Goal: Task Accomplishment & Management: Complete application form

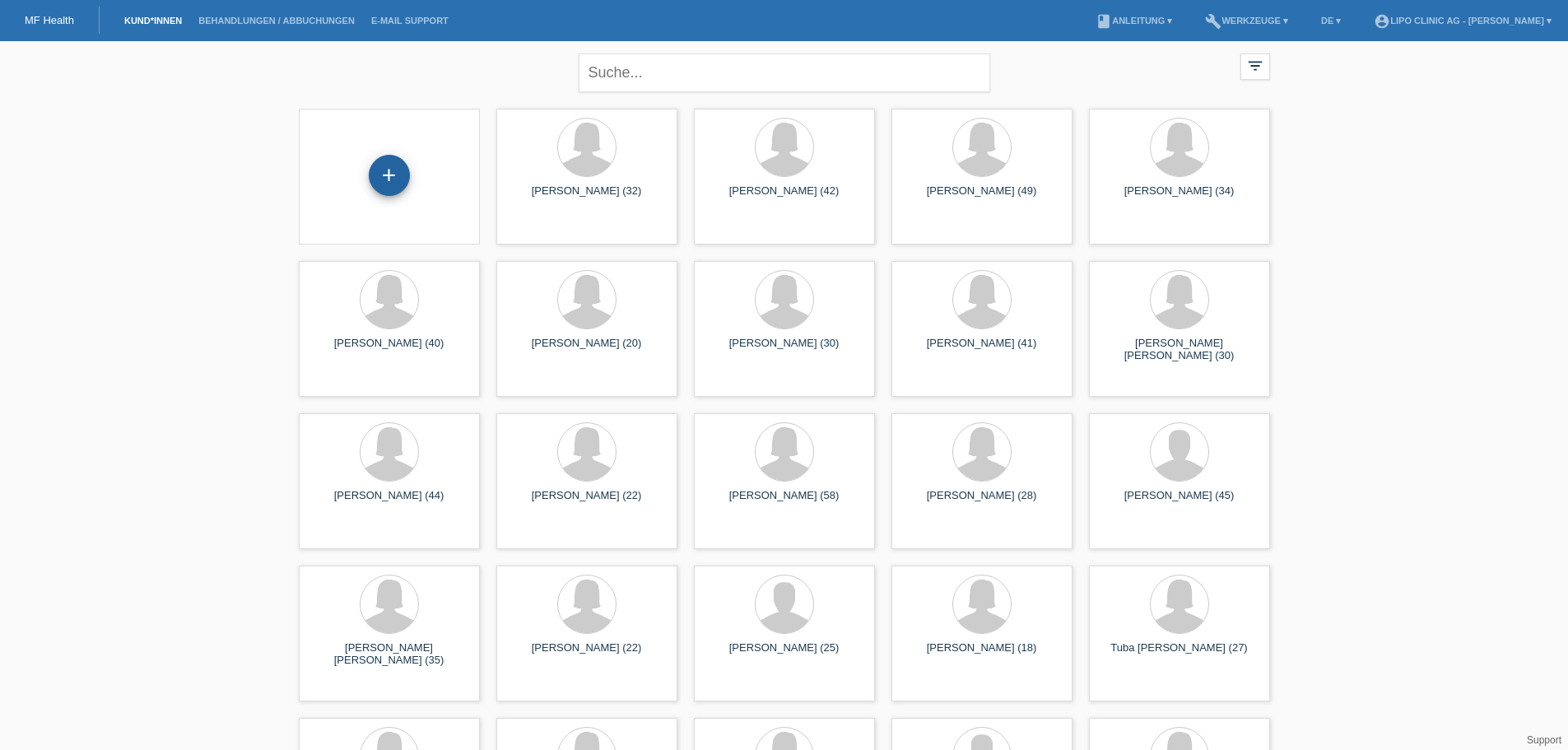
click at [393, 179] on div "+" at bounding box center [388, 174] width 41 height 41
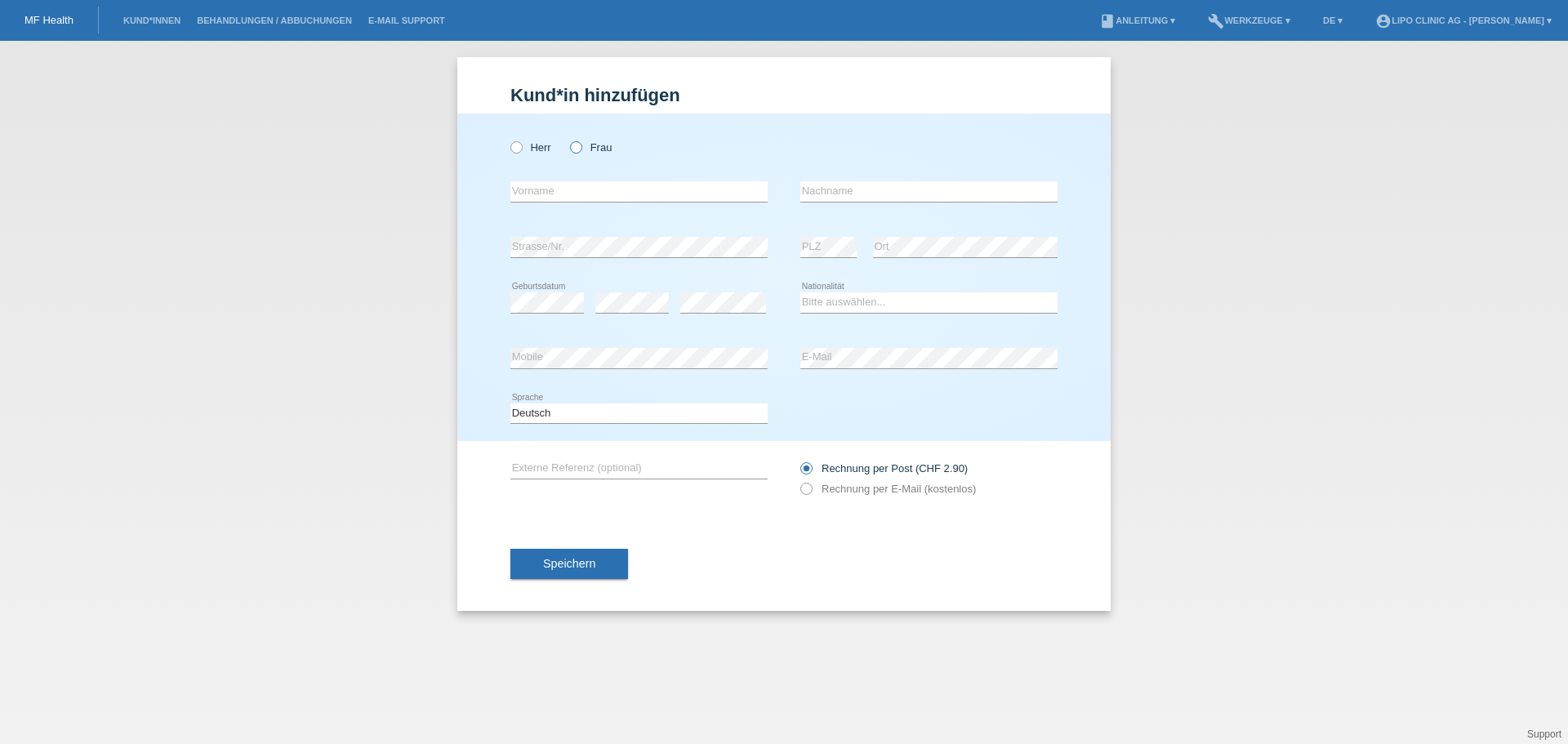
click at [567, 139] on icon at bounding box center [567, 139] width 0 height 0
click at [579, 144] on input "Frau" at bounding box center [575, 146] width 10 height 10
radio input "true"
click at [571, 191] on input "text" at bounding box center [639, 192] width 257 height 21
type input "a"
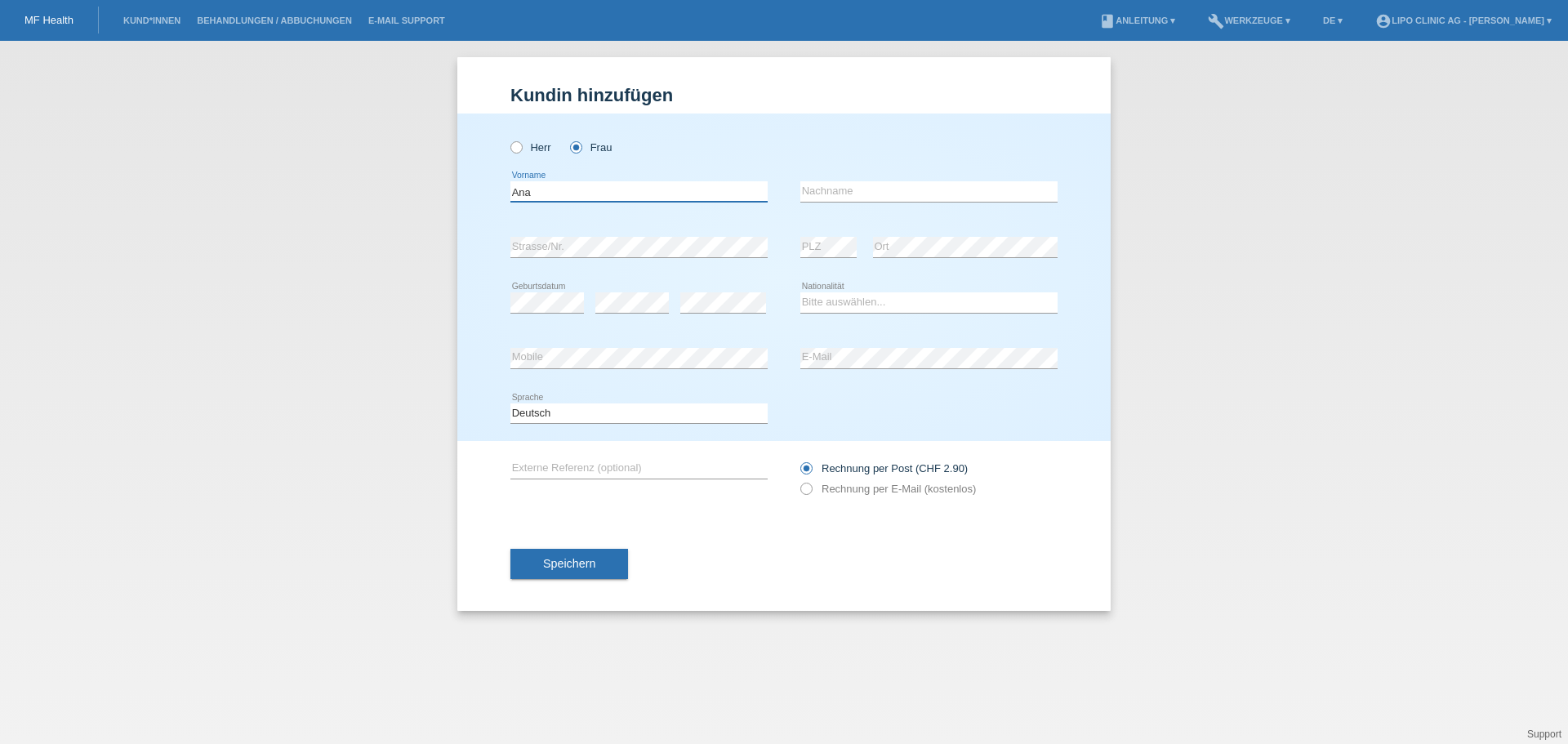
type input "Ana"
click at [835, 305] on select "Bitte auswählen... Schweiz Deutschland Liechtenstein Österreich ------------ Af…" at bounding box center [929, 302] width 257 height 20
click at [822, 302] on select "Bitte auswählen... Schweiz Deutschland Liechtenstein Österreich ------------ Af…" at bounding box center [929, 302] width 257 height 20
click at [889, 301] on select "Bitte auswählen... Schweiz Deutschland Liechtenstein Österreich ------------ Af…" at bounding box center [929, 302] width 257 height 20
click at [804, 483] on div "Rechnung per Post (CHF 2.90) Rechnung per E-Mail (kostenlos)" at bounding box center [929, 478] width 257 height 40
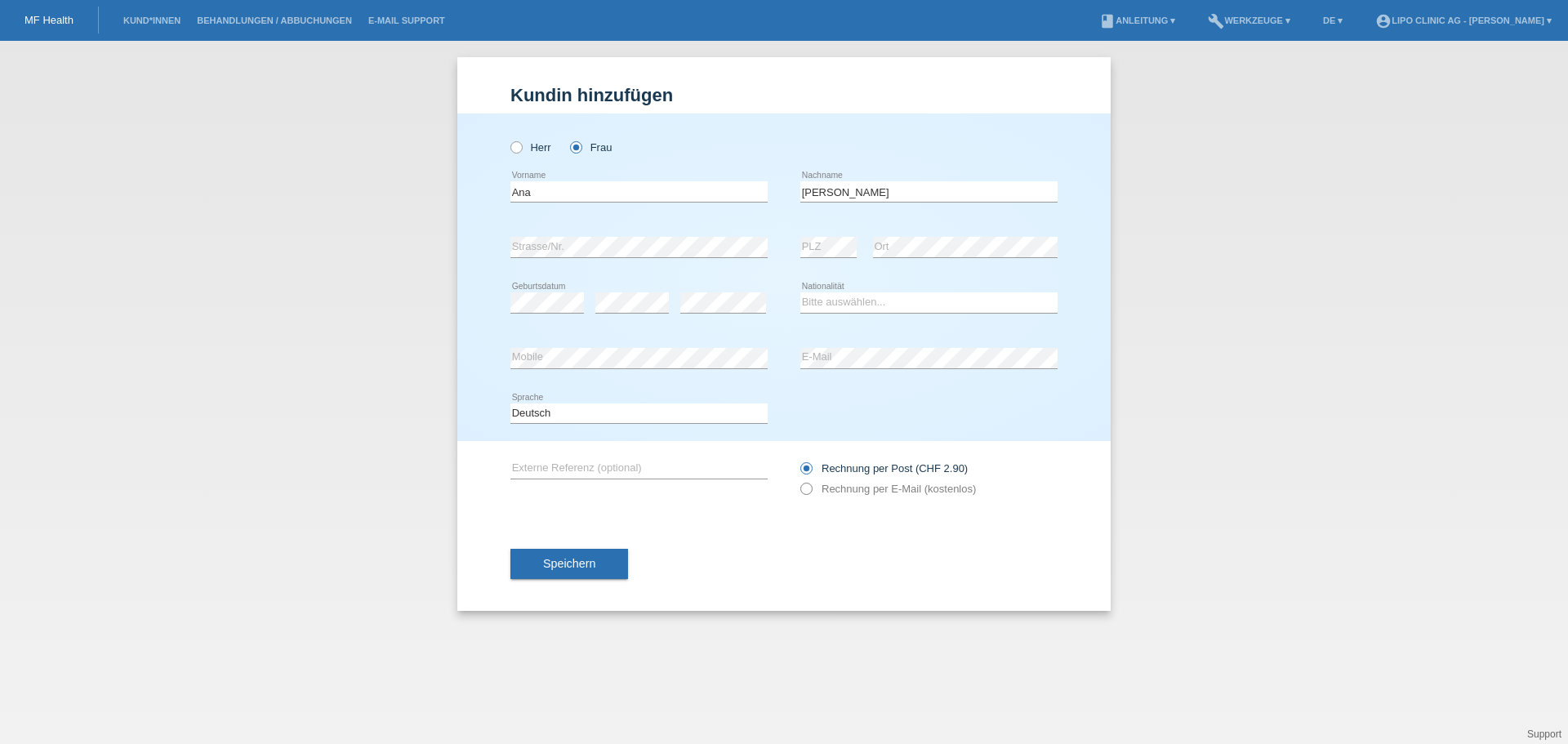
click at [798, 480] on icon at bounding box center [798, 480] width 0 height 0
click at [863, 295] on select "Bitte auswählen... Schweiz Deutschland Liechtenstein Österreich ------------ Af…" at bounding box center [929, 302] width 257 height 20
click at [866, 297] on select "Bitte auswählen... Schweiz Deutschland Liechtenstein Österreich ------------ Af…" at bounding box center [929, 302] width 257 height 20
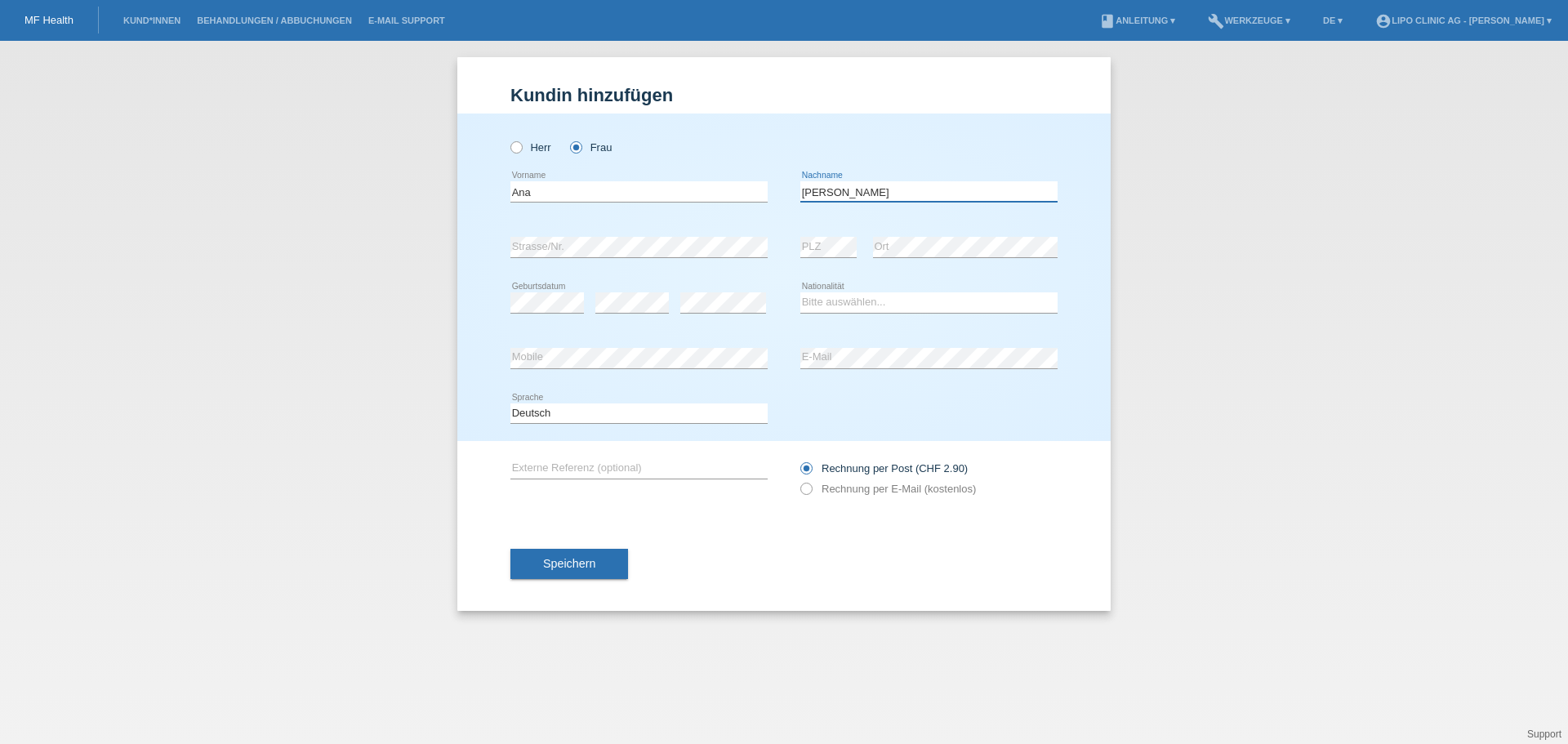
click at [820, 191] on input "Garcia" at bounding box center [929, 192] width 257 height 21
click at [854, 186] on input "[PERSON_NAME]" at bounding box center [929, 192] width 257 height 21
type input "[PERSON_NAME]"
click at [830, 304] on select "Bitte auswählen... Schweiz Deutschland Liechtenstein Österreich ------------ Af…" at bounding box center [929, 302] width 257 height 20
click at [824, 307] on select "Bitte auswählen... Schweiz Deutschland Liechtenstein Österreich ------------ Af…" at bounding box center [929, 302] width 257 height 20
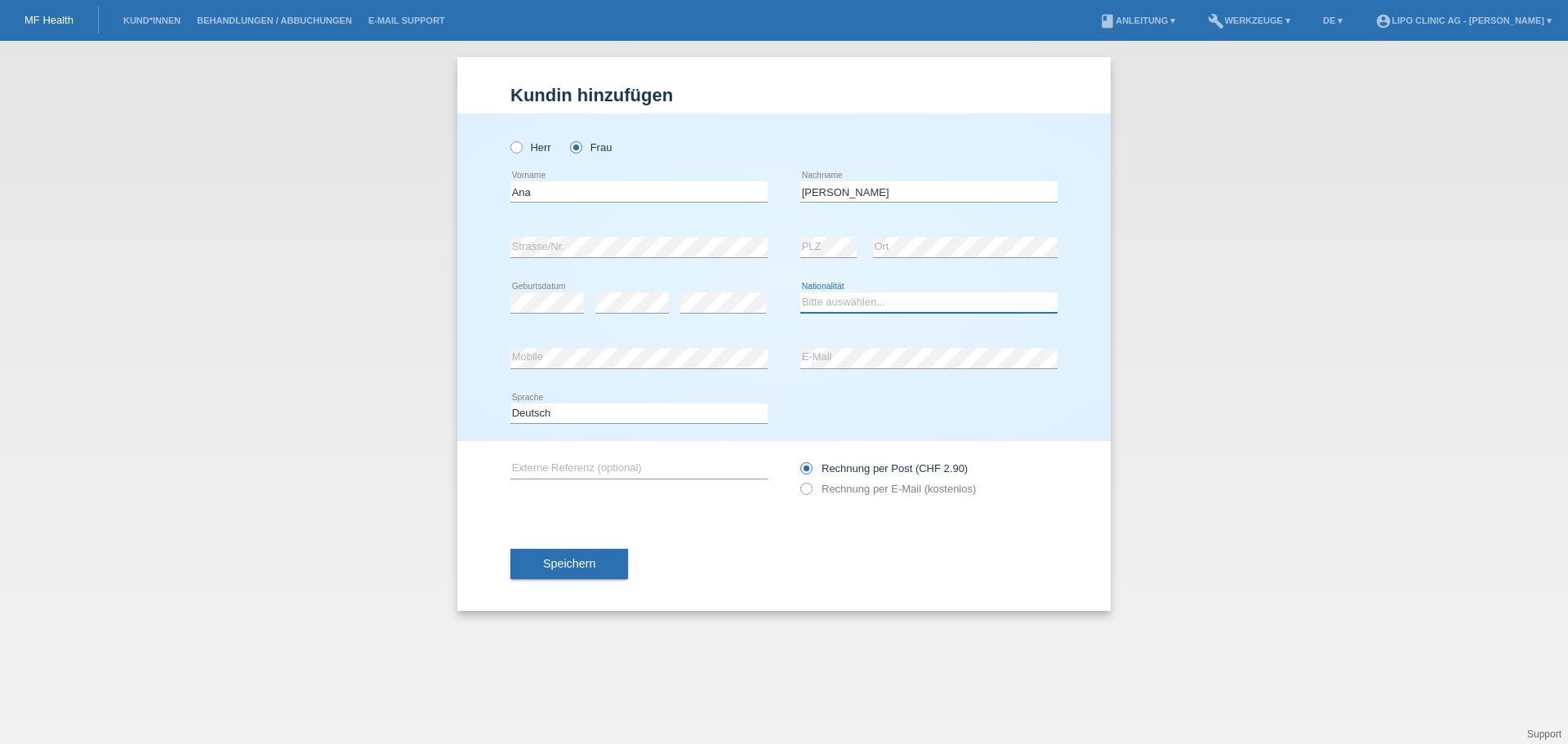
select select "BR"
click at [800, 292] on select "Bitte auswählen... Schweiz Deutschland Liechtenstein Österreich ------------ Af…" at bounding box center [929, 302] width 257 height 20
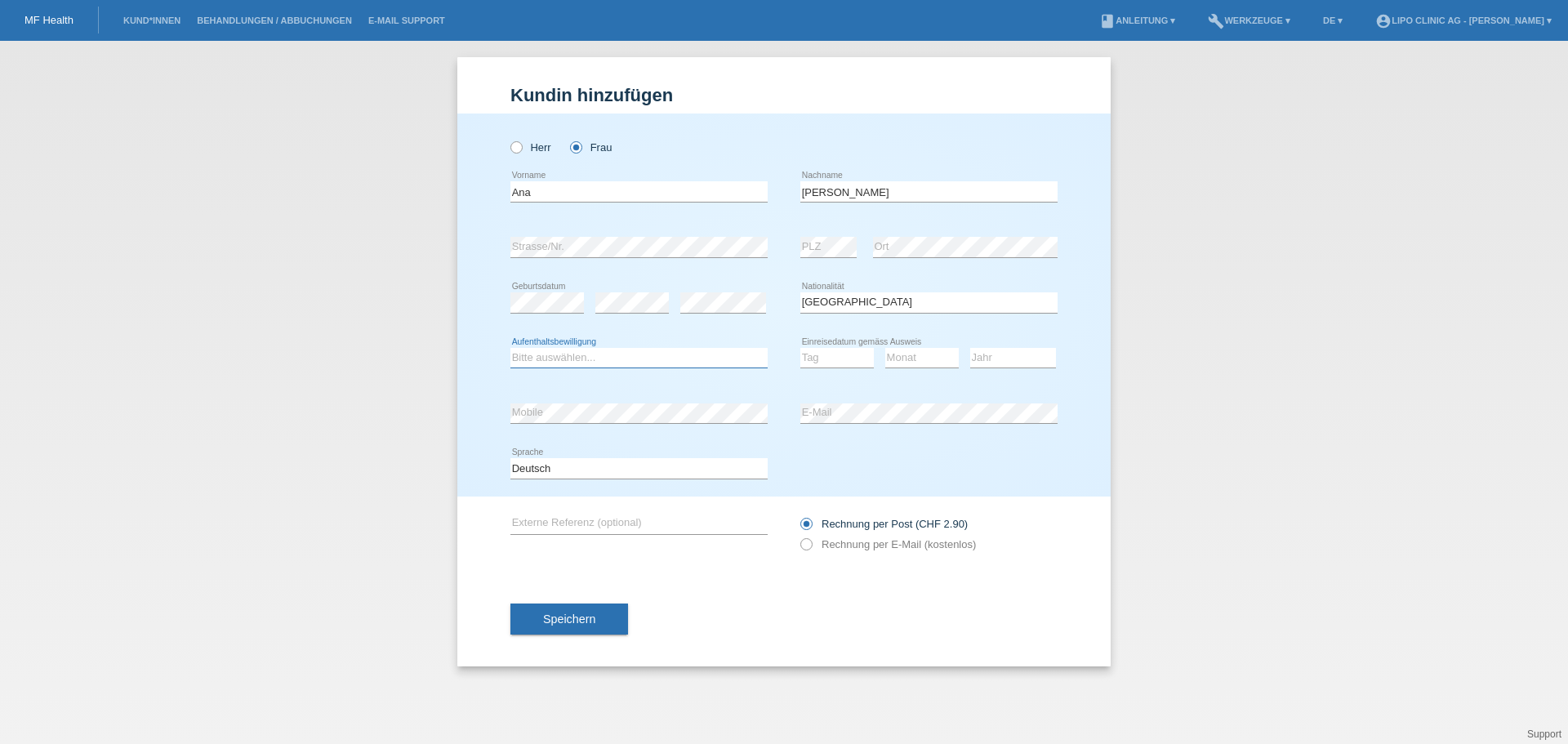
click at [585, 358] on select "Bitte auswählen... C B B - Flüchtlingsstatus Andere" at bounding box center [639, 357] width 257 height 20
select select "C"
click at [510, 348] on select "Bitte auswählen... C B B - Flüchtlingsstatus Andere" at bounding box center [639, 357] width 257 height 20
click at [859, 359] on select "Tag 01 02 03 04 05 06 07 08 09 10 11" at bounding box center [837, 357] width 73 height 20
select select "12"
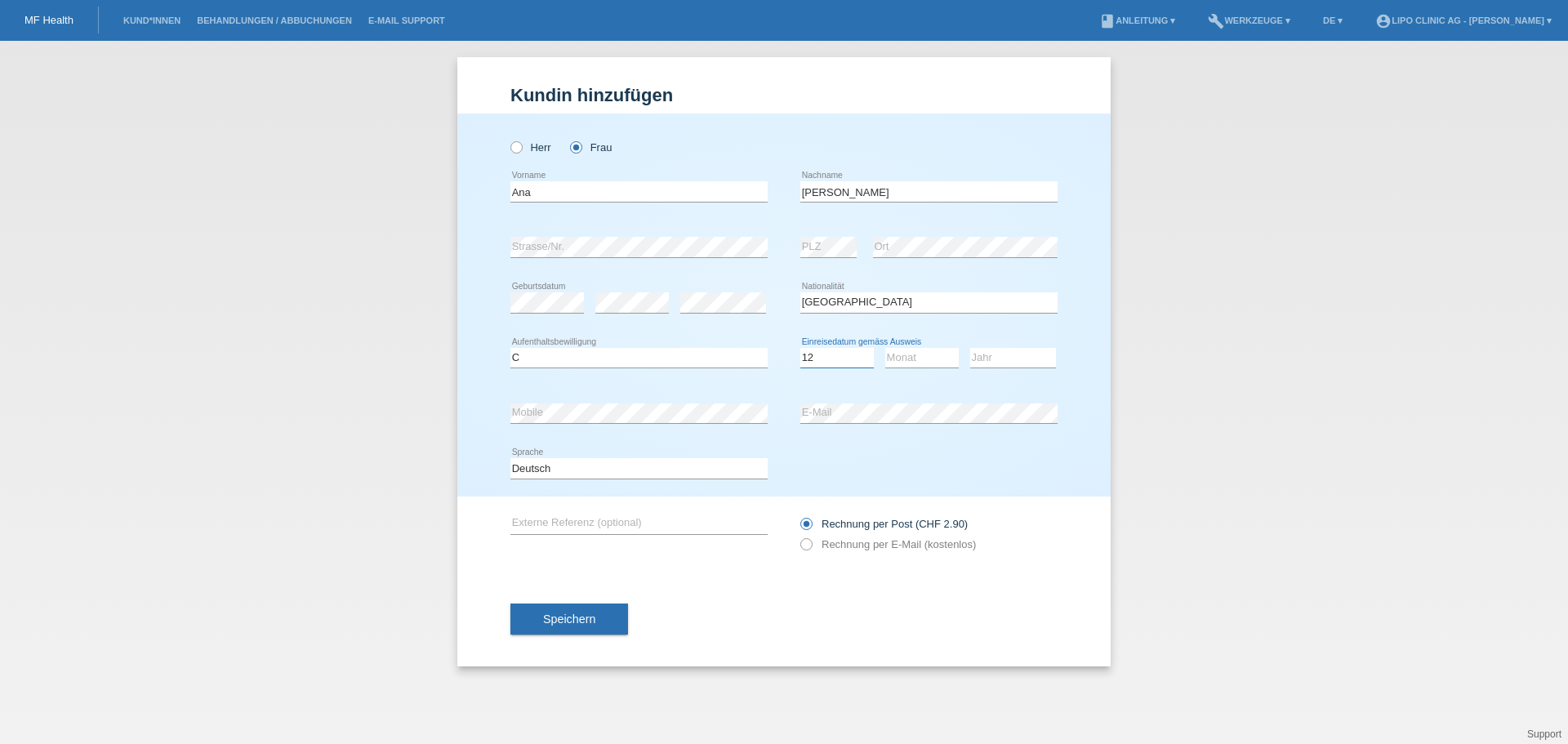
click at [800, 348] on select "Tag 01 02 03 04 05 06 07 08 09 10 11" at bounding box center [837, 357] width 73 height 20
click at [918, 359] on select "Monat 01 02 03 04 05 06 07 08 09 10 11" at bounding box center [922, 357] width 73 height 20
select select "09"
click at [885, 348] on select "Monat 01 02 03 04 05 06 07 08 09 10 11" at bounding box center [922, 357] width 73 height 20
click at [1018, 357] on select "Jahr 2025 2024 2023 2022 2021 2020 2019 2018 2017 2016 2015 2014 2013 2012 2011…" at bounding box center [1013, 357] width 85 height 20
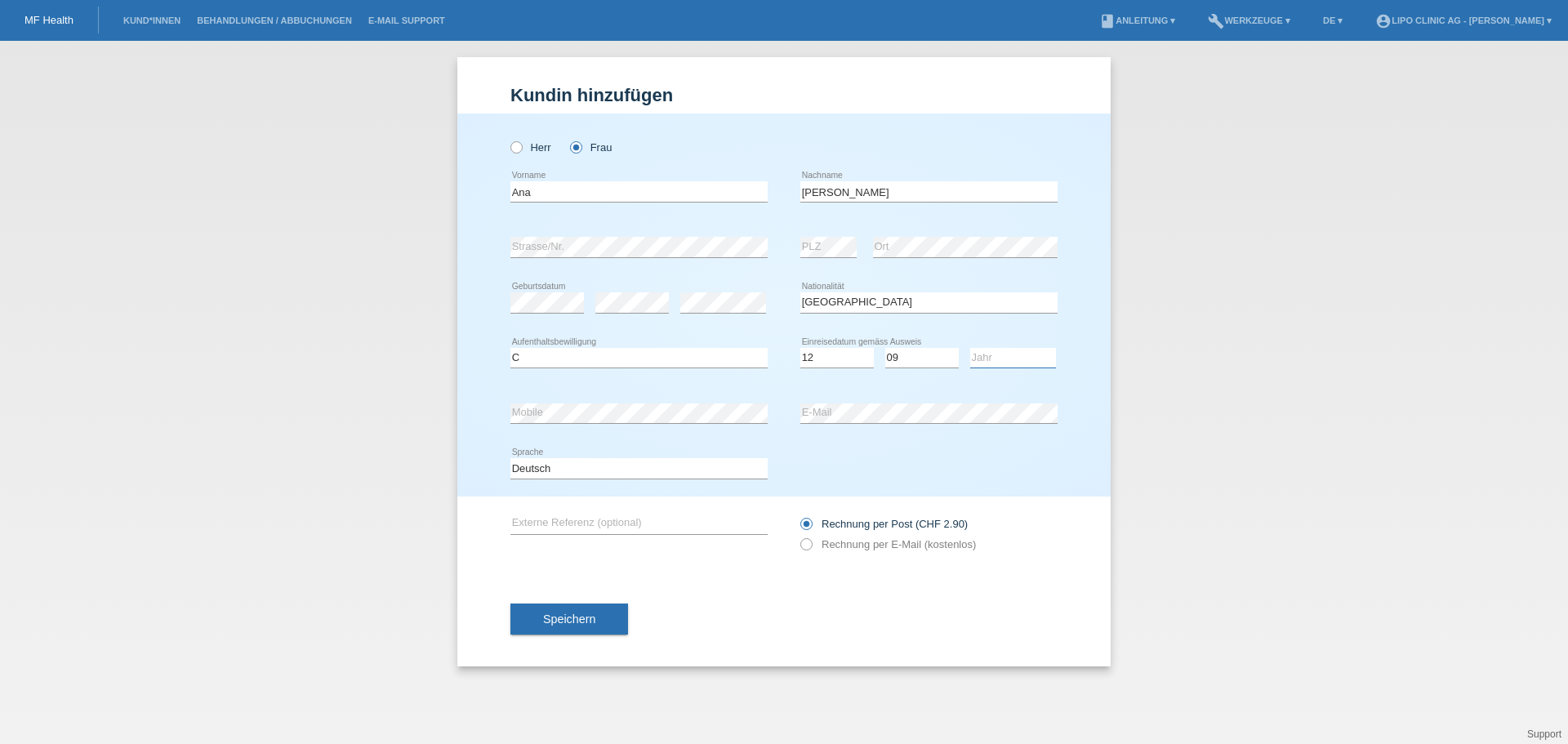
select select "2007"
click at [970, 348] on select "Jahr 2025 2024 2023 2022 2021 2020 2019 2018 2017 2016 2015 2014 2013 2012 2011…" at bounding box center [1013, 357] width 85 height 20
click at [799, 540] on div "error Externe Referenz (optional) Rechnung per Post (CHF 2.90)" at bounding box center [784, 535] width 547 height 75
click at [798, 535] on icon at bounding box center [798, 535] width 0 height 0
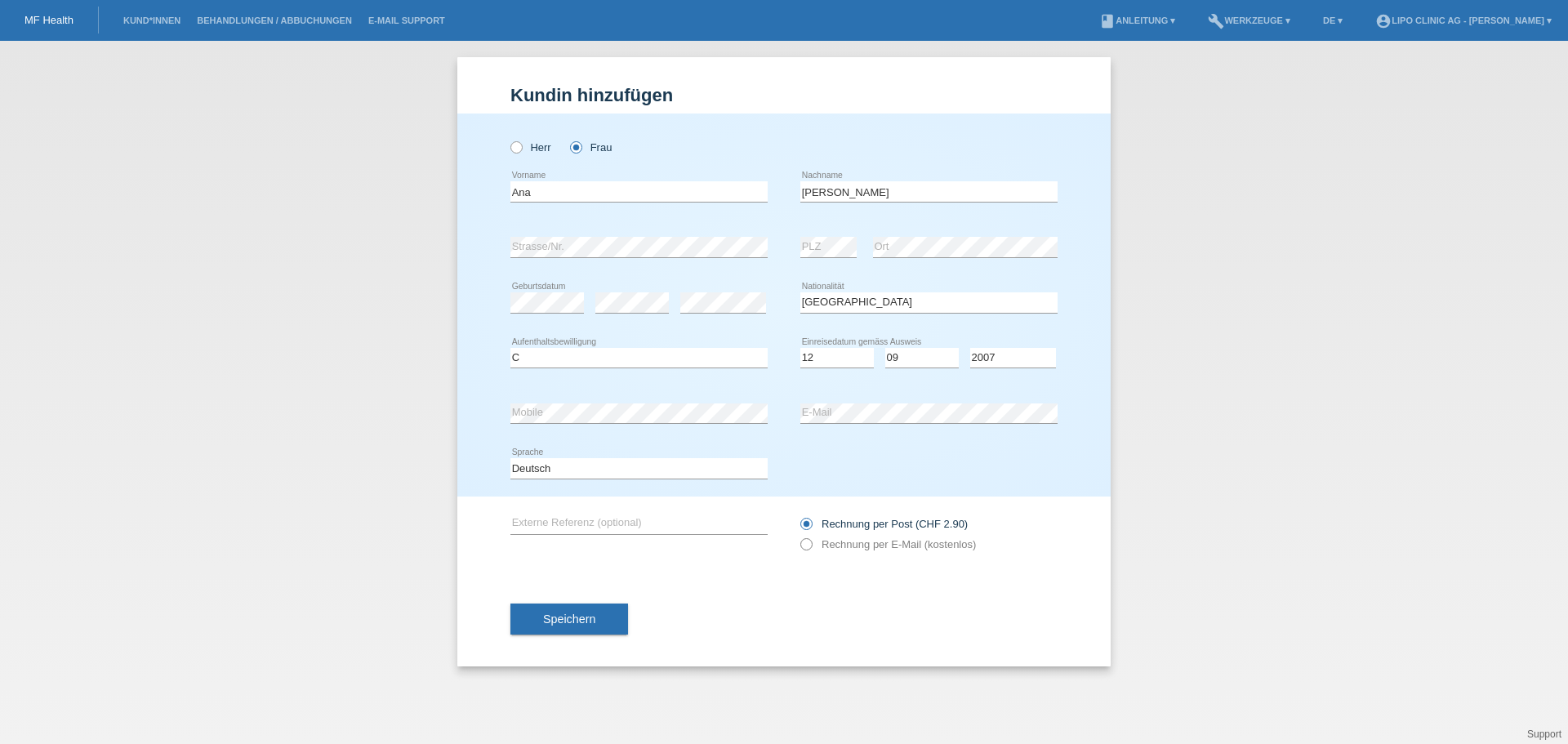
click at [798, 535] on icon at bounding box center [798, 535] width 0 height 0
click at [579, 616] on span "Speichern" at bounding box center [569, 619] width 53 height 13
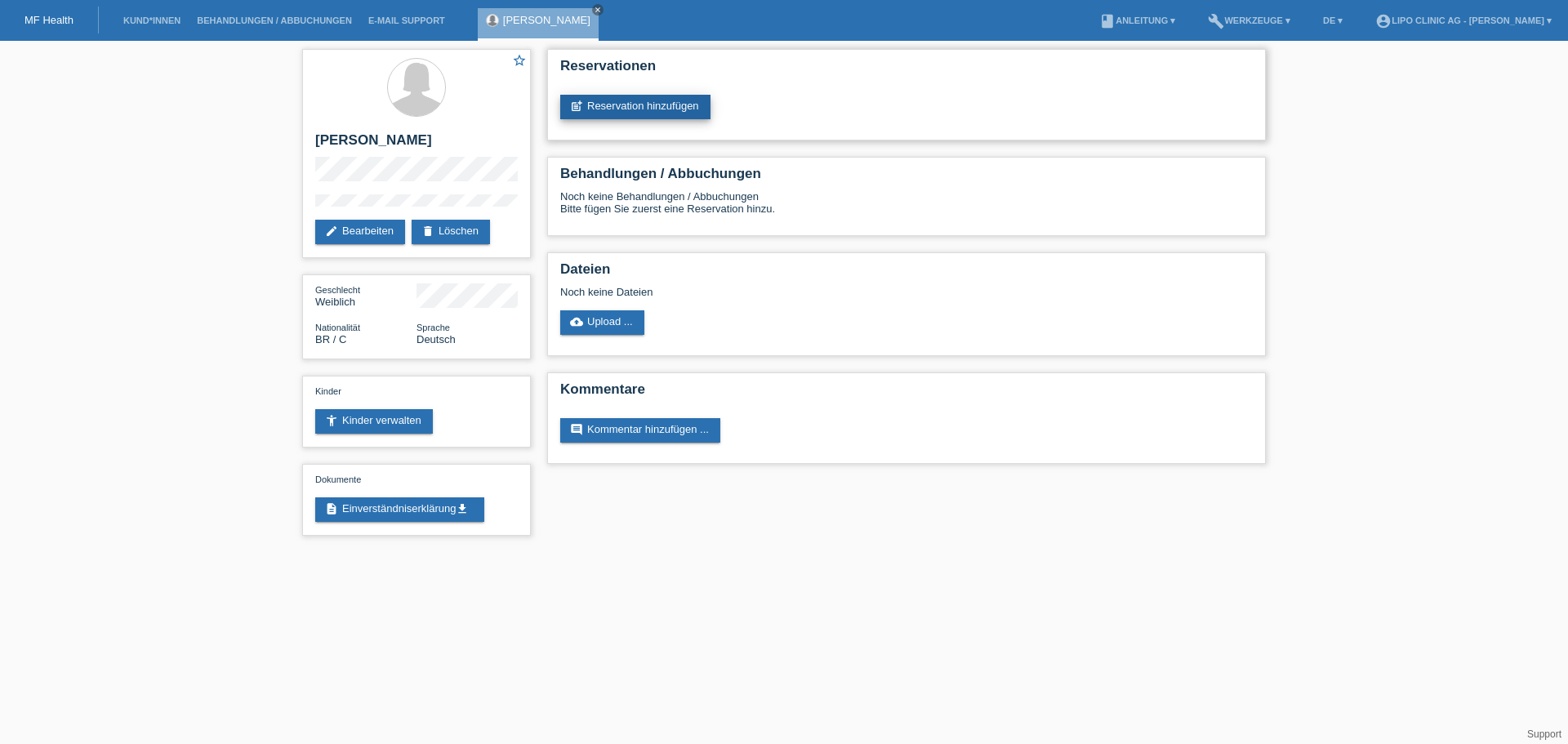
click at [645, 105] on link "post_add Reservation hinzufügen" at bounding box center [635, 107] width 150 height 24
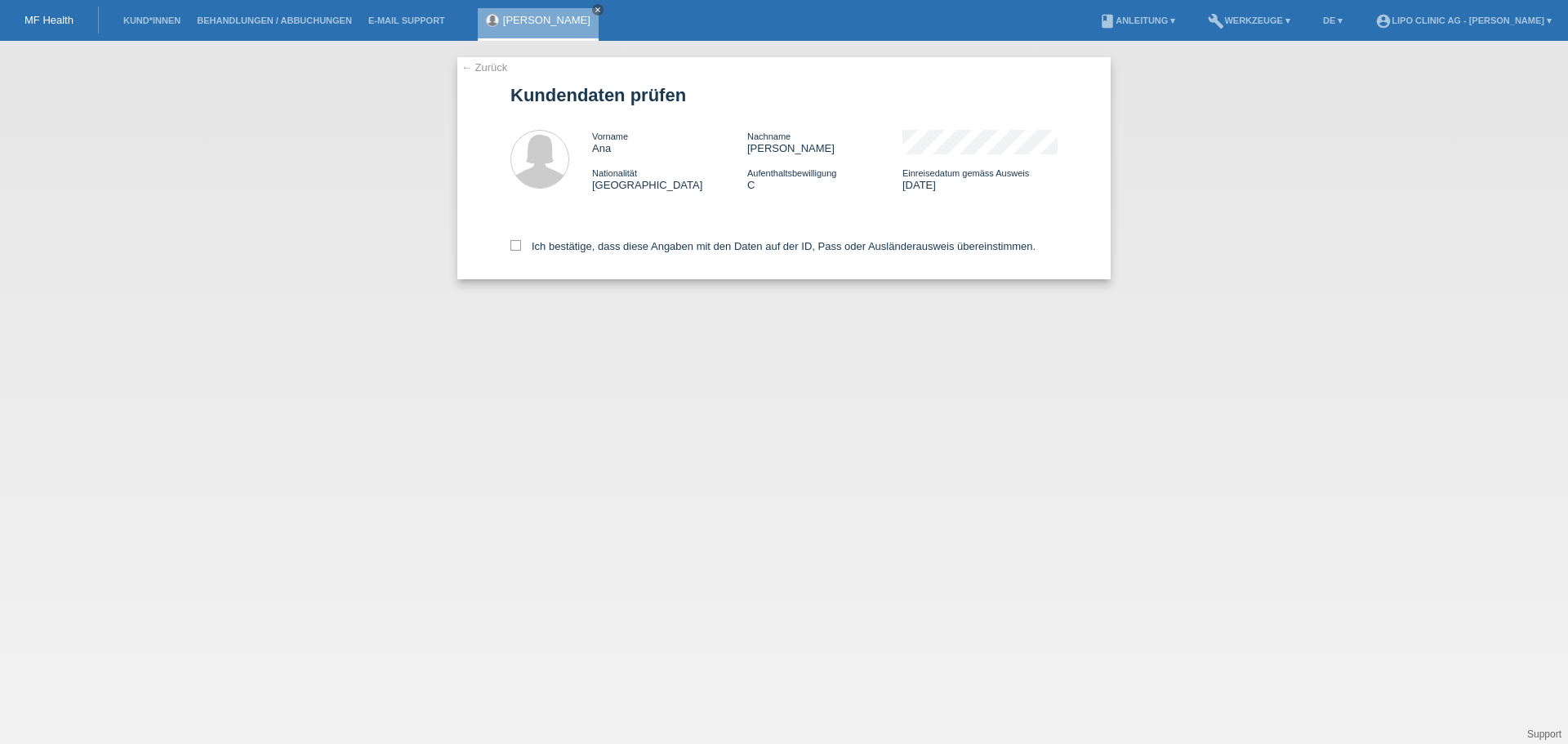
click at [483, 68] on link "← Zurück" at bounding box center [484, 67] width 46 height 12
click at [484, 66] on link "← Zurück" at bounding box center [484, 67] width 46 height 12
click at [478, 70] on link "← Zurück" at bounding box center [484, 67] width 46 height 12
click at [488, 66] on link "← Zurück" at bounding box center [484, 67] width 46 height 12
click at [605, 135] on span "Vorname" at bounding box center [610, 136] width 36 height 9
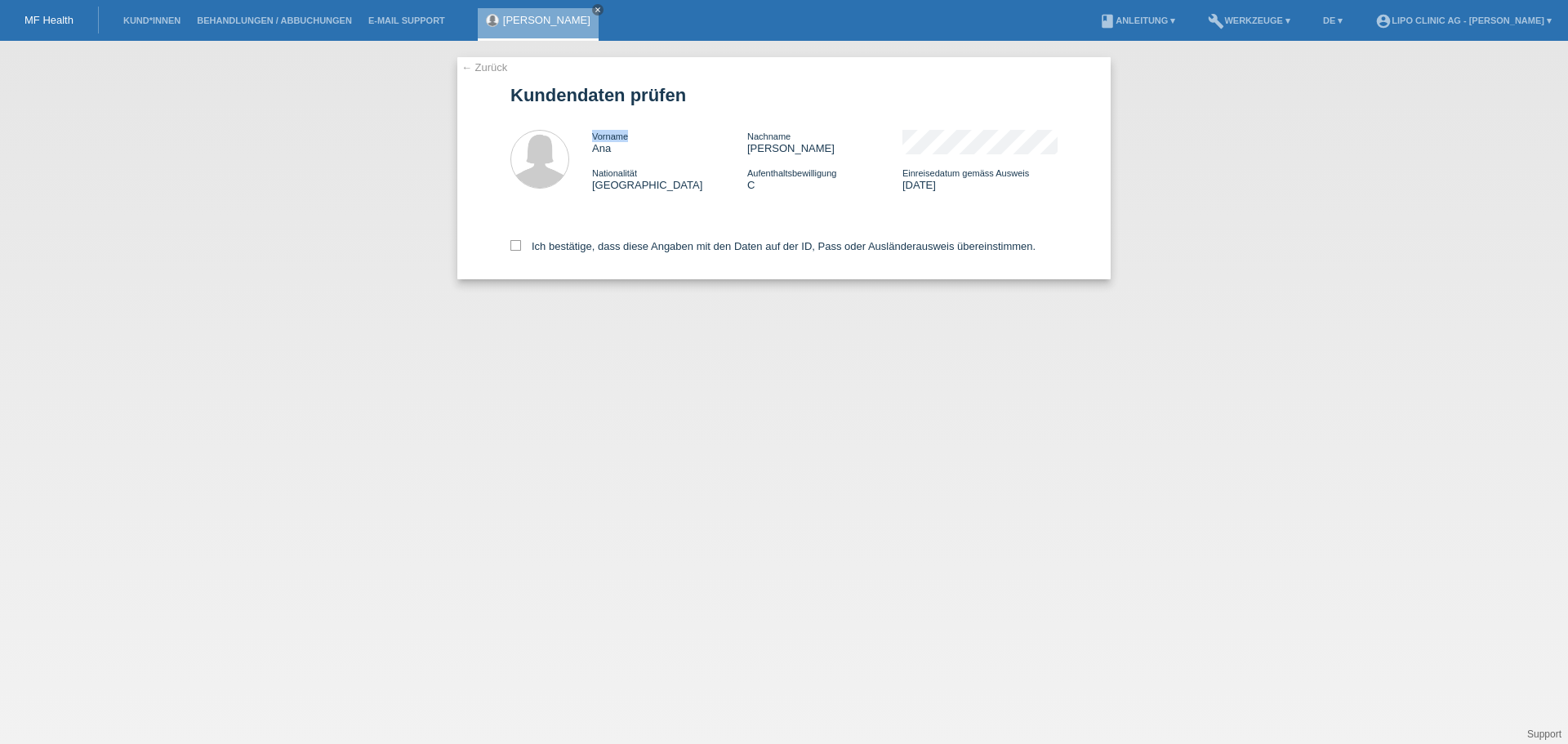
click at [607, 137] on span "Vorname" at bounding box center [610, 136] width 36 height 9
click at [494, 70] on link "← Zurück" at bounding box center [484, 67] width 46 height 12
drag, startPoint x: 0, startPoint y: 0, endPoint x: 494, endPoint y: 70, distance: 498.9
click at [494, 70] on link "← Zurück" at bounding box center [484, 67] width 46 height 12
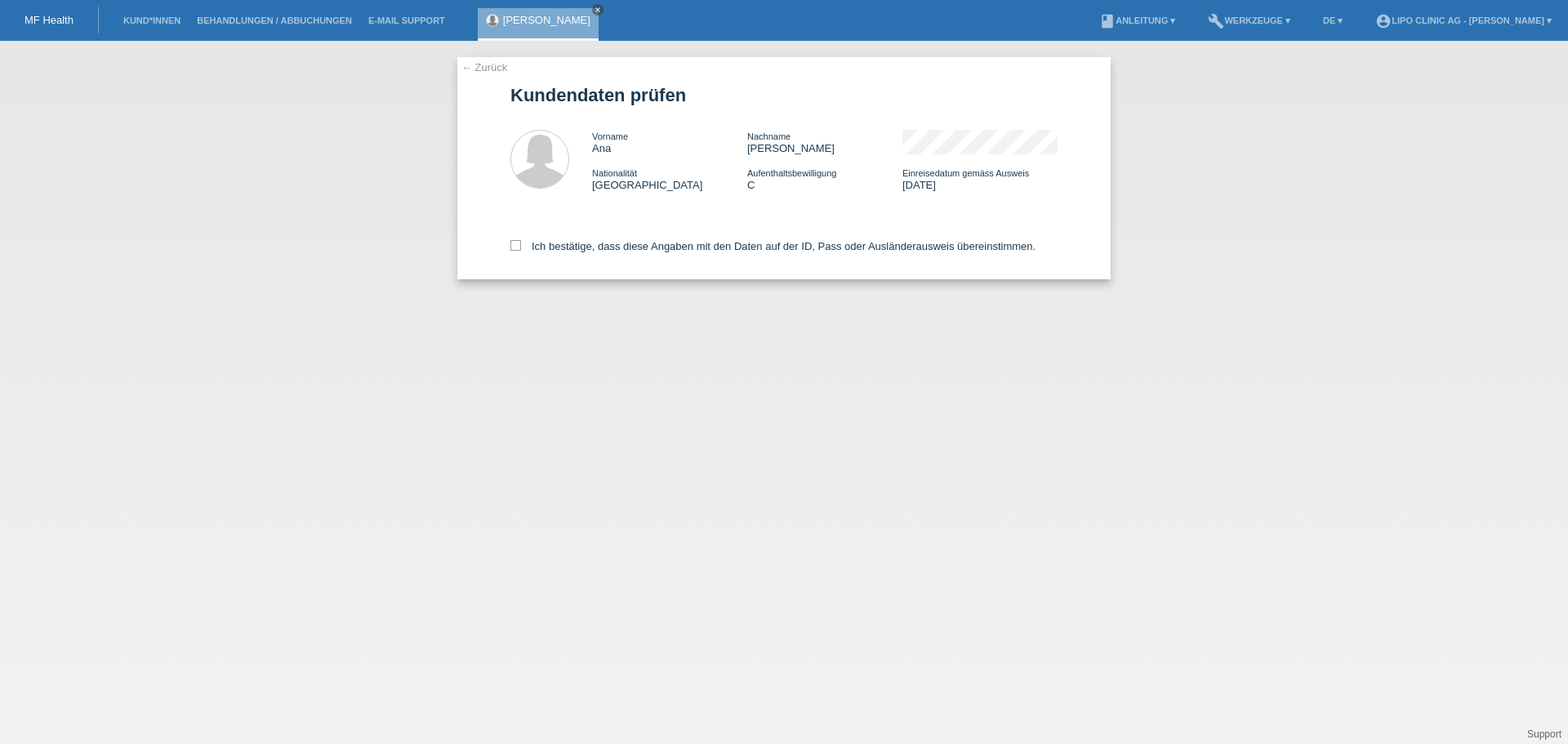
click at [494, 70] on link "← Zurück" at bounding box center [484, 67] width 46 height 12
click at [594, 8] on icon "close" at bounding box center [598, 9] width 8 height 8
click at [486, 66] on link "← Zurück" at bounding box center [484, 67] width 46 height 12
click at [45, 24] on link "MF Health" at bounding box center [49, 20] width 49 height 12
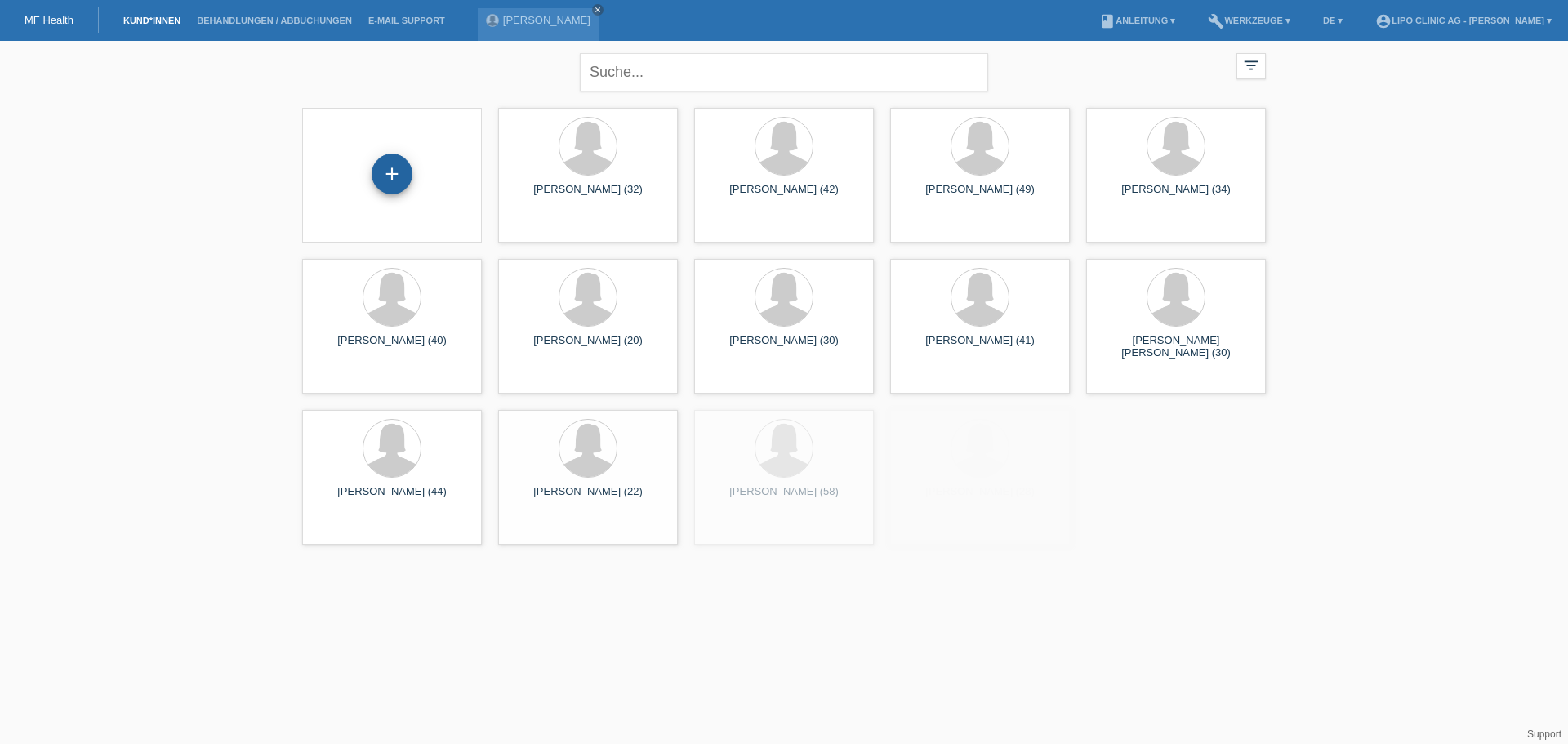
click at [385, 165] on div "+" at bounding box center [392, 173] width 40 height 40
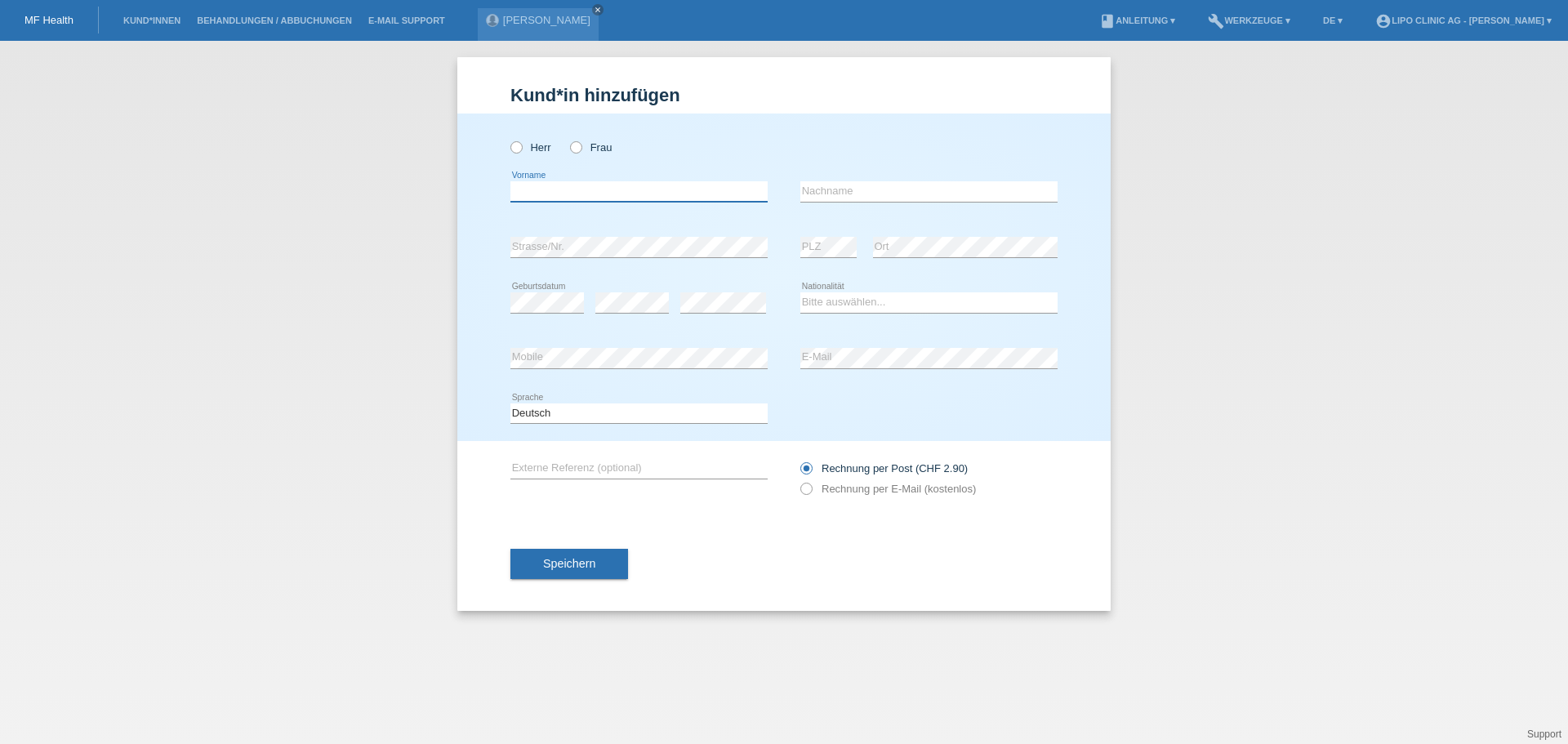
click at [589, 196] on input "text" at bounding box center [639, 192] width 257 height 21
click at [567, 139] on icon at bounding box center [567, 139] width 0 height 0
click at [579, 147] on input "Frau" at bounding box center [575, 146] width 10 height 10
radio input "true"
click at [579, 194] on input "text" at bounding box center [639, 192] width 257 height 21
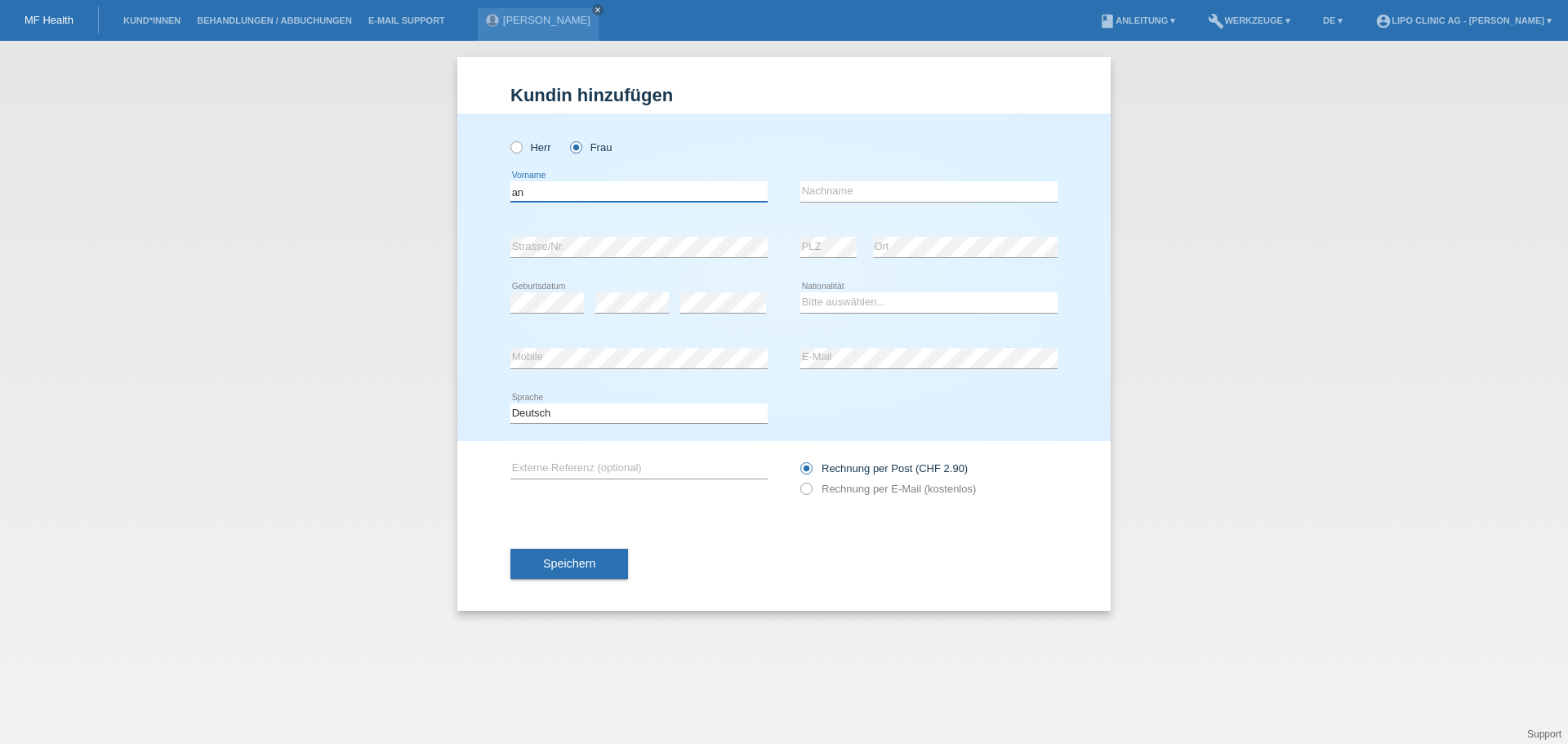
type input "a"
type input "Ana Cleide"
type input "Dos Santos de Lima"
click at [845, 299] on select "Bitte auswählen... Schweiz Deutschland Liechtenstein Österreich ------------ Af…" at bounding box center [929, 302] width 257 height 20
select select "BR"
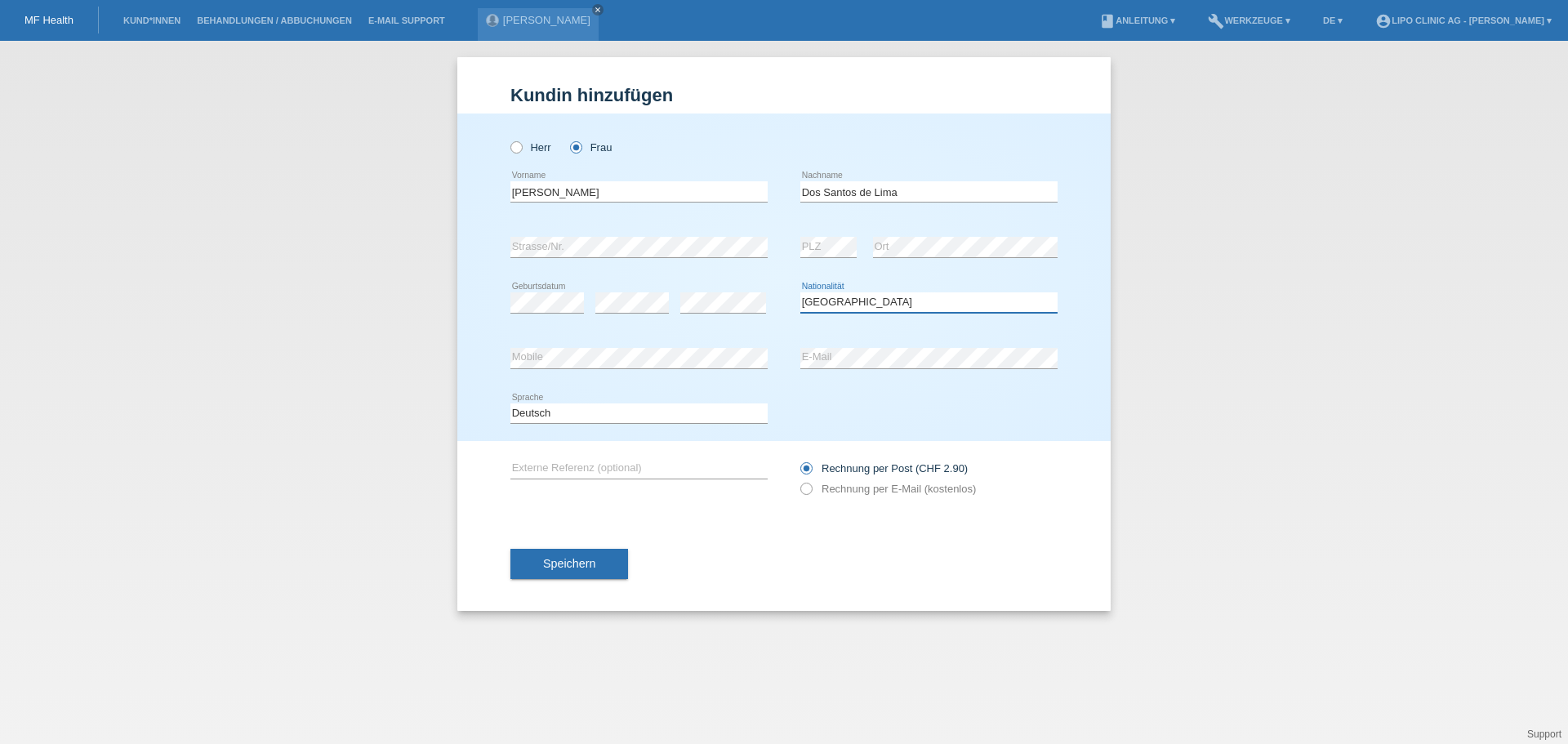
click at [800, 292] on select "Bitte auswählen... Schweiz Deutschland Liechtenstein Österreich ------------ Af…" at bounding box center [929, 302] width 257 height 20
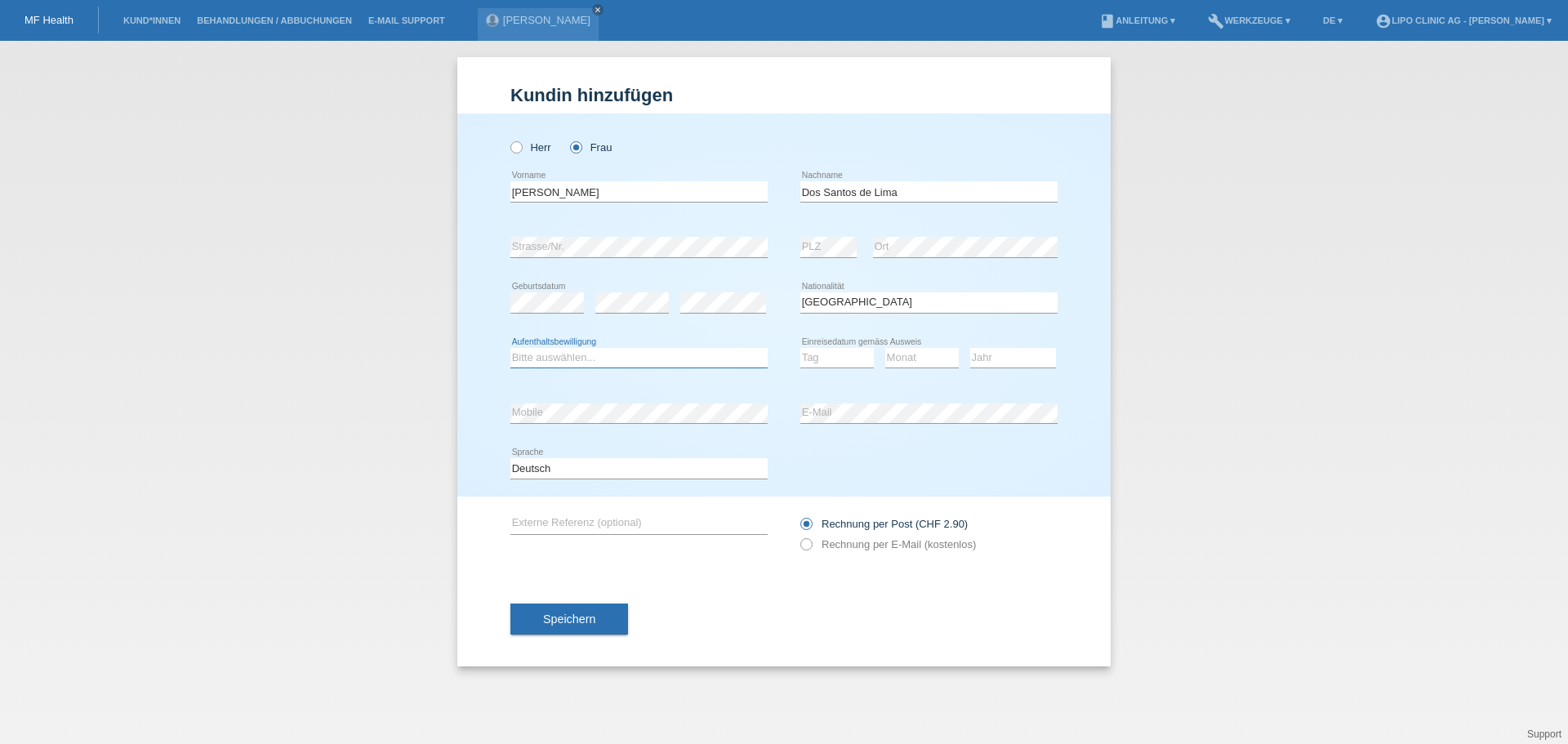
click at [564, 352] on select "Bitte auswählen... C B B - Flüchtlingsstatus Andere" at bounding box center [639, 357] width 257 height 20
select select "C"
click at [510, 348] on select "Bitte auswählen... C B B - Flüchtlingsstatus Andere" at bounding box center [639, 357] width 257 height 20
click at [850, 363] on select "Tag 01 02 03 04 05 06 07 08 09 10 11" at bounding box center [837, 357] width 73 height 20
select select "12"
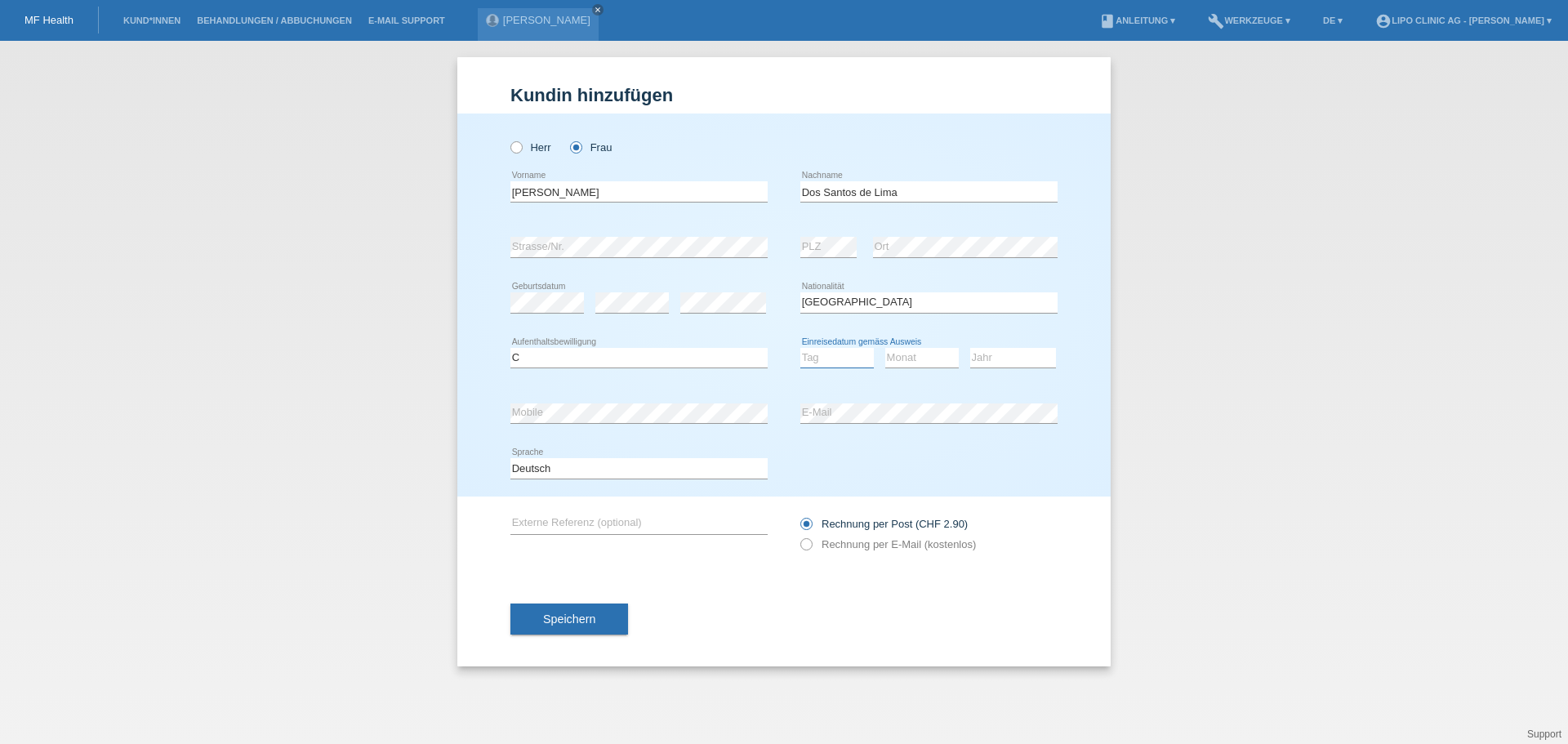
click at [800, 348] on select "Tag 01 02 03 04 05 06 07 08 09 10 11" at bounding box center [837, 357] width 73 height 20
click at [925, 353] on select "Monat 01 02 03 04 05 06 07 08 09 10 11" at bounding box center [922, 357] width 73 height 20
select select "09"
click at [885, 348] on select "Monat 01 02 03 04 05 06 07 08 09 10 11" at bounding box center [922, 357] width 73 height 20
click at [1003, 360] on select "Jahr 2025 2024 2023 2022 2021 2020 2019 2018 2017 2016 2015 2014 2013 2012 2011…" at bounding box center [1013, 357] width 85 height 20
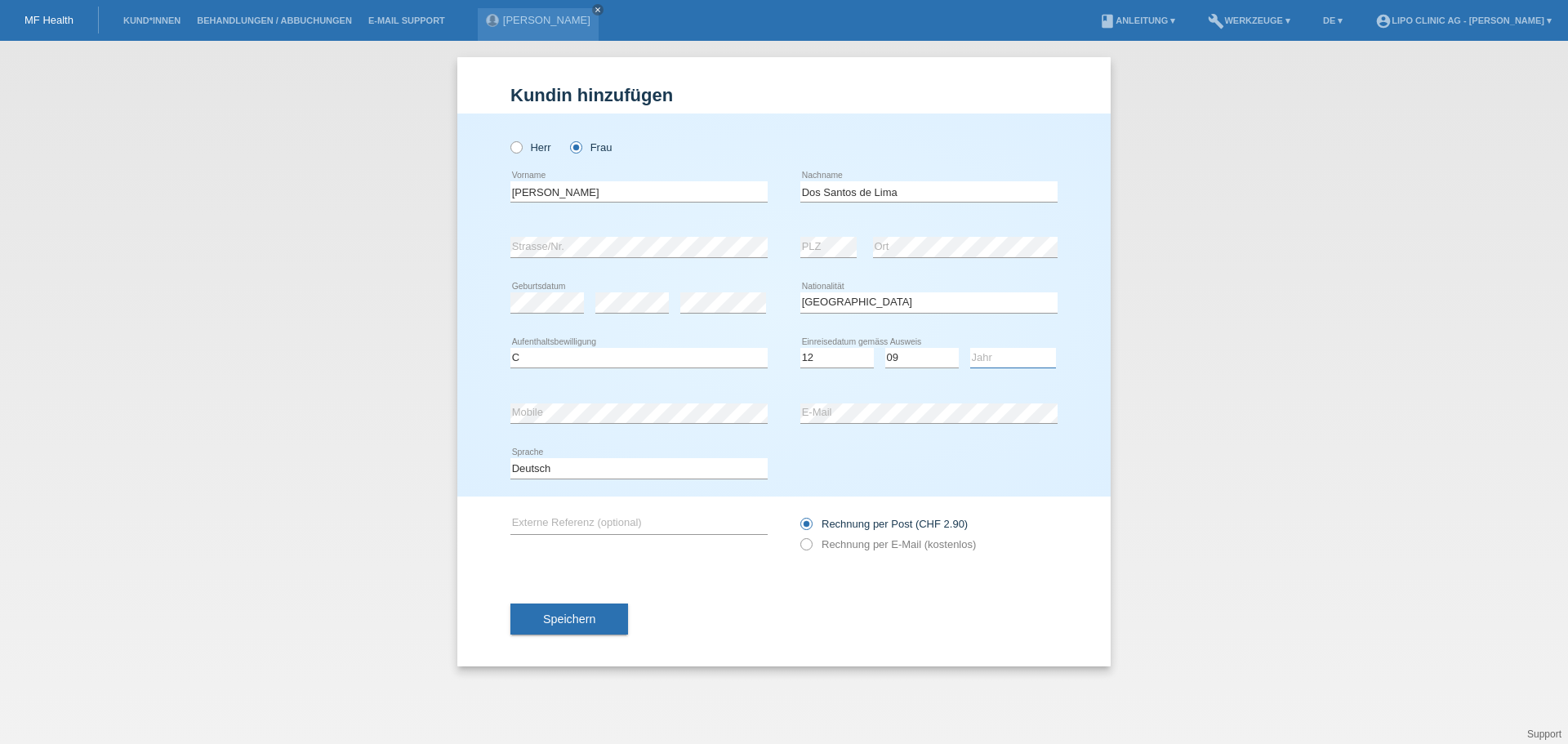
select select "2007"
click at [970, 348] on select "Jahr 2025 2024 2023 2022 2021 2020 2019 2018 2017 2016 2015 2014 2013 2012 2011…" at bounding box center [1013, 357] width 85 height 20
click at [562, 614] on span "Speichern" at bounding box center [569, 619] width 53 height 13
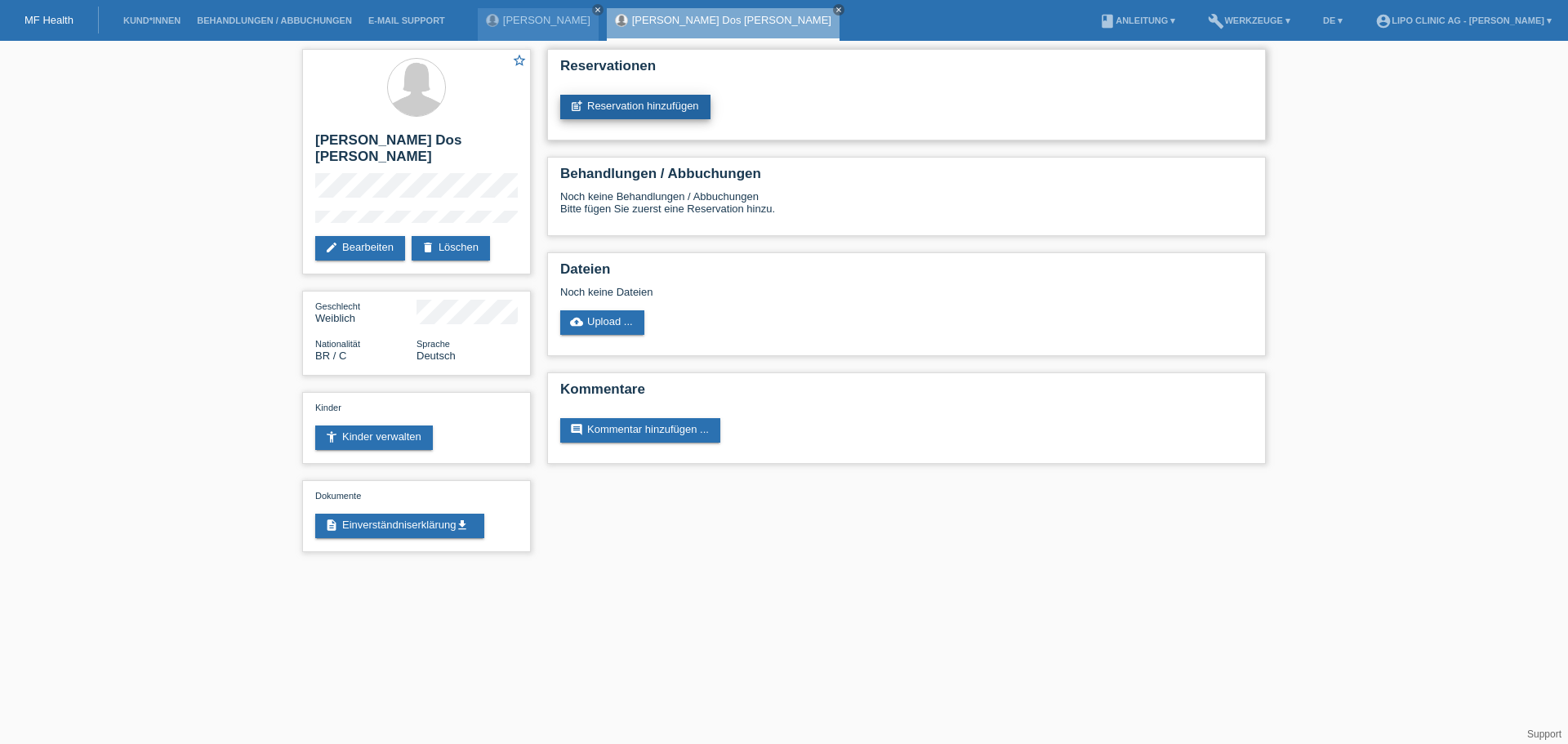
click at [665, 113] on link "post_add Reservation hinzufügen" at bounding box center [635, 107] width 150 height 24
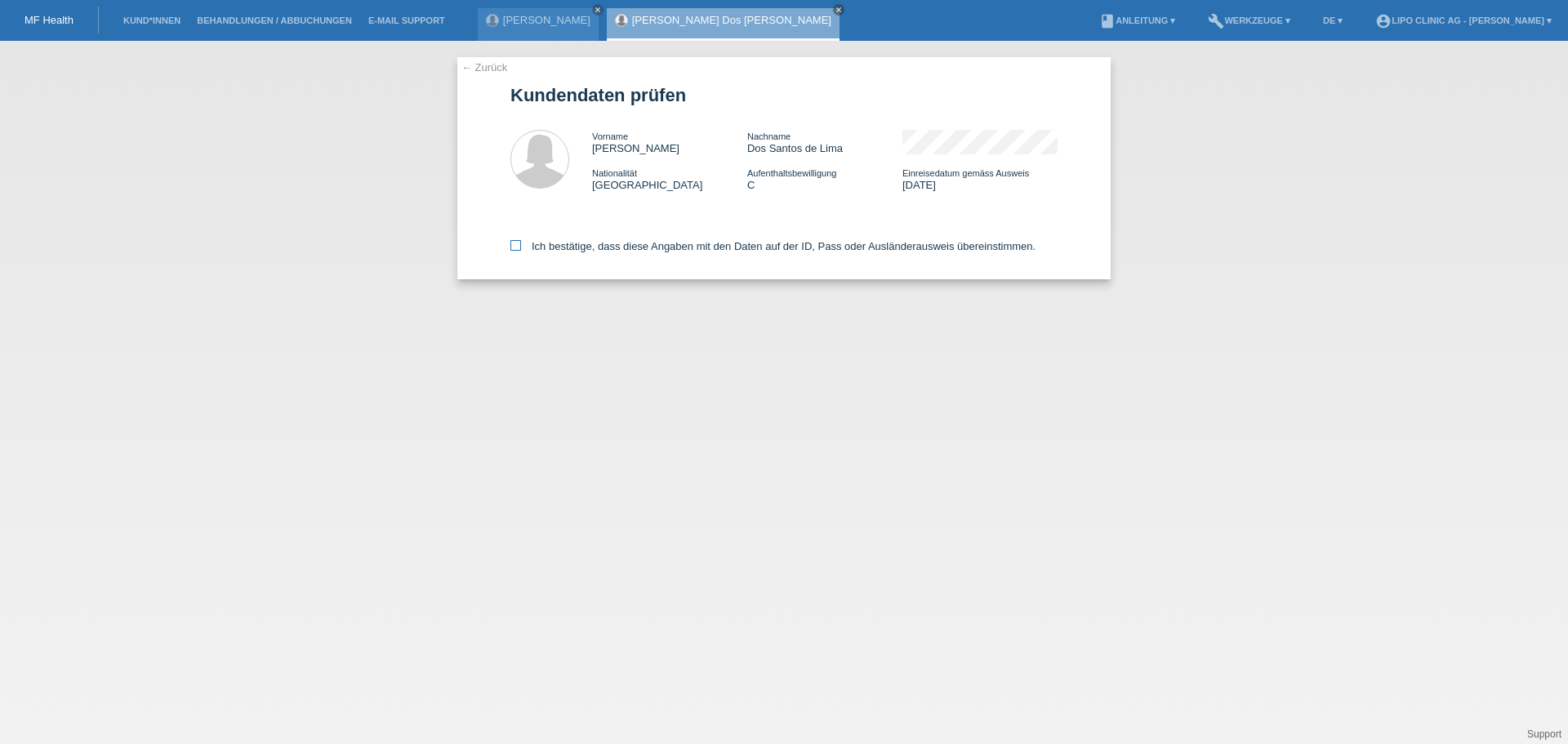
click at [525, 241] on label "Ich bestätige, dass diese Angaben mit den Daten auf der ID, Pass oder Ausländer…" at bounding box center [772, 246] width 525 height 12
click at [521, 241] on input "Ich bestätige, dass diese Angaben mit den Daten auf der ID, Pass oder Ausländer…" at bounding box center [515, 245] width 10 height 10
checkbox input "true"
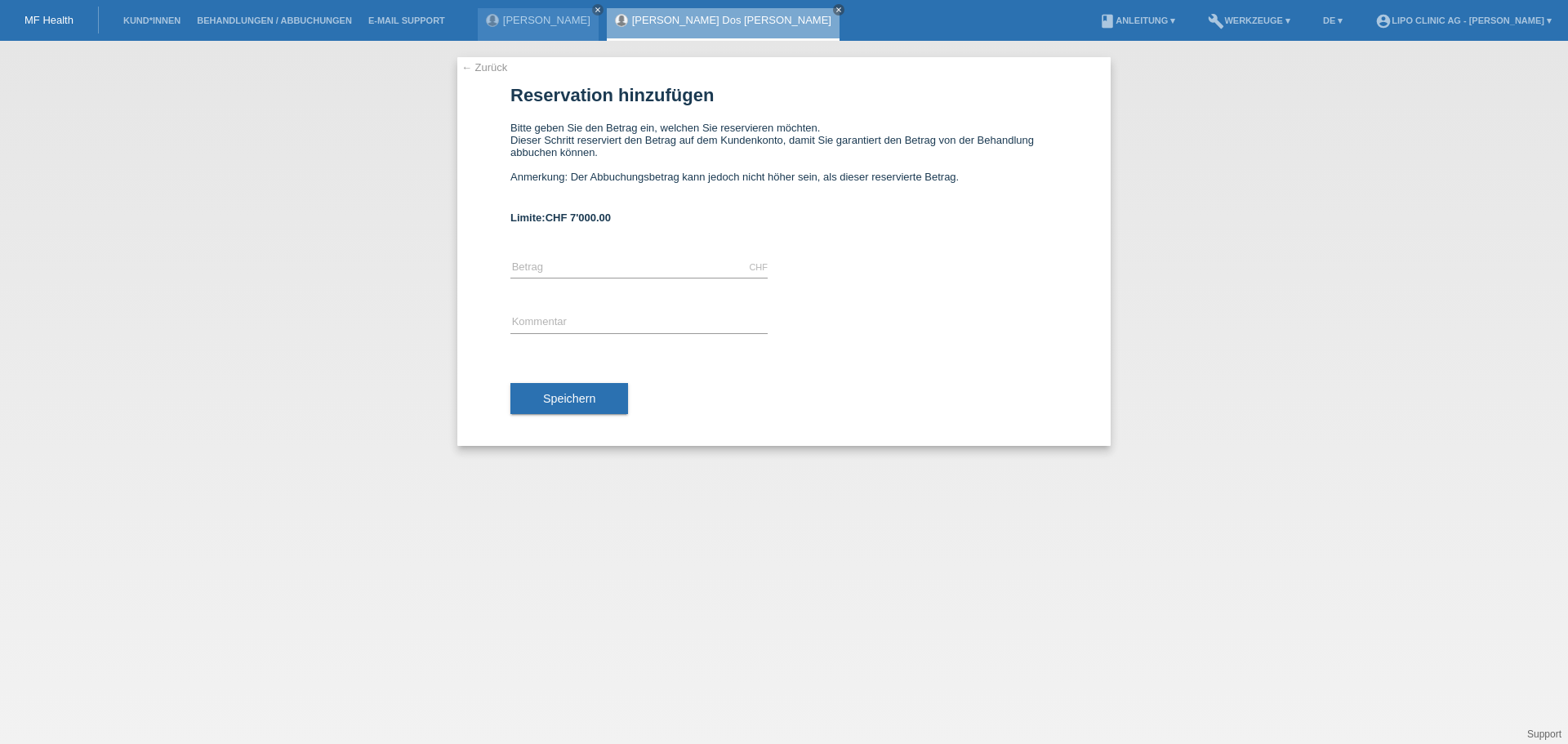
click at [611, 278] on icon at bounding box center [639, 278] width 257 height 1
click at [604, 269] on input "text" at bounding box center [639, 268] width 257 height 21
click at [594, 7] on icon "close" at bounding box center [598, 9] width 8 height 8
click at [552, 19] on link "[PERSON_NAME] Dos [PERSON_NAME]" at bounding box center [602, 20] width 199 height 12
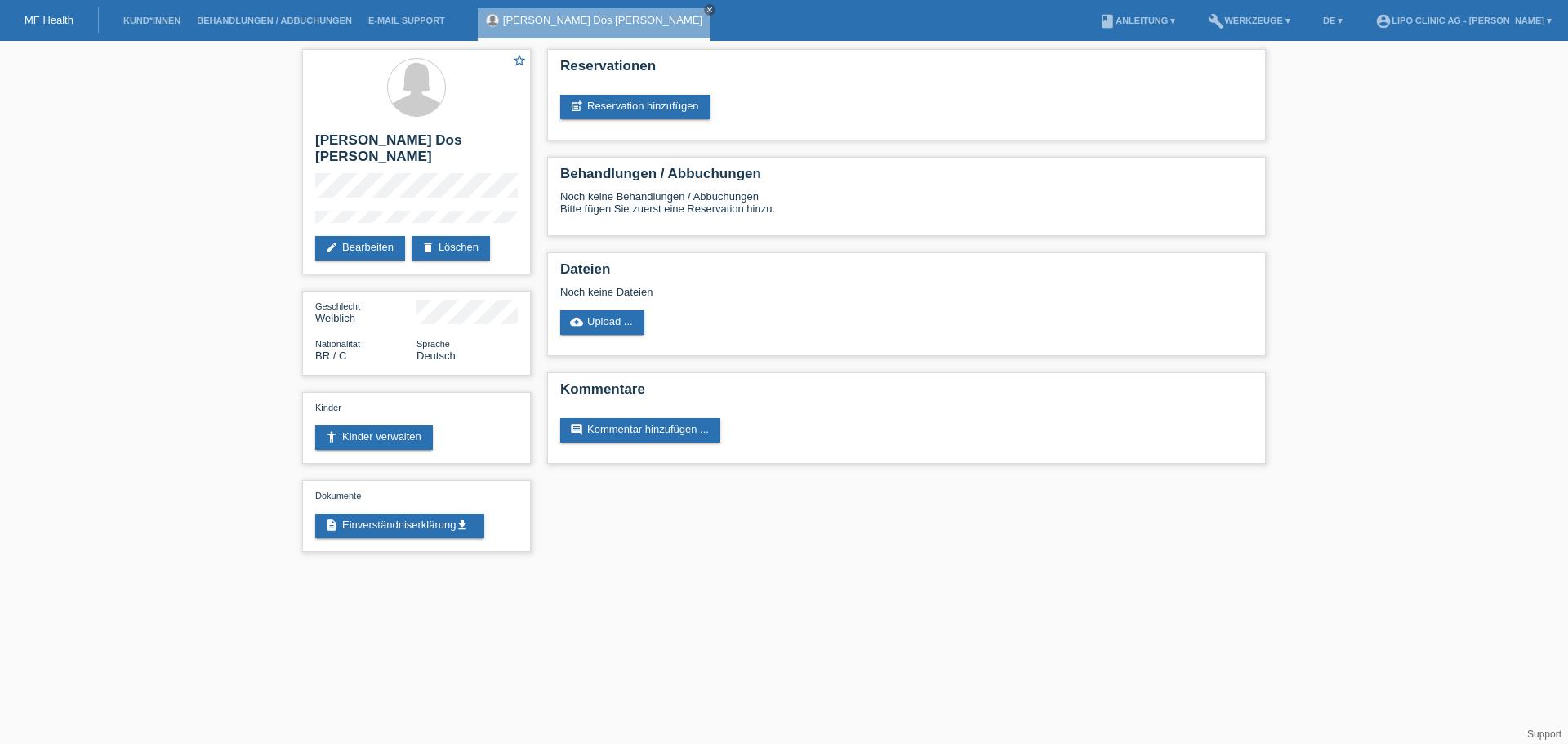
click at [40, 20] on link "MF Health" at bounding box center [49, 20] width 49 height 12
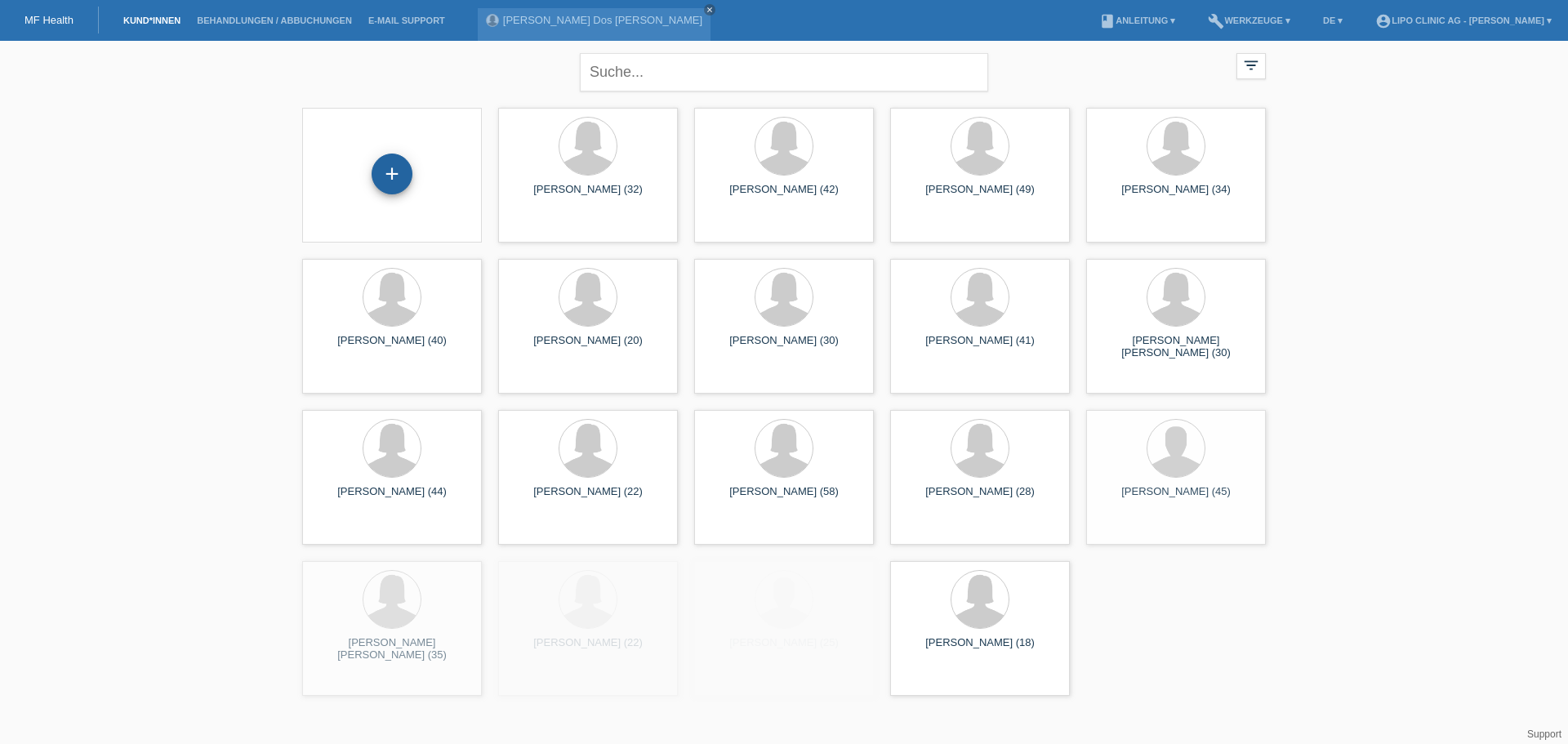
click at [410, 178] on div "+" at bounding box center [392, 175] width 153 height 43
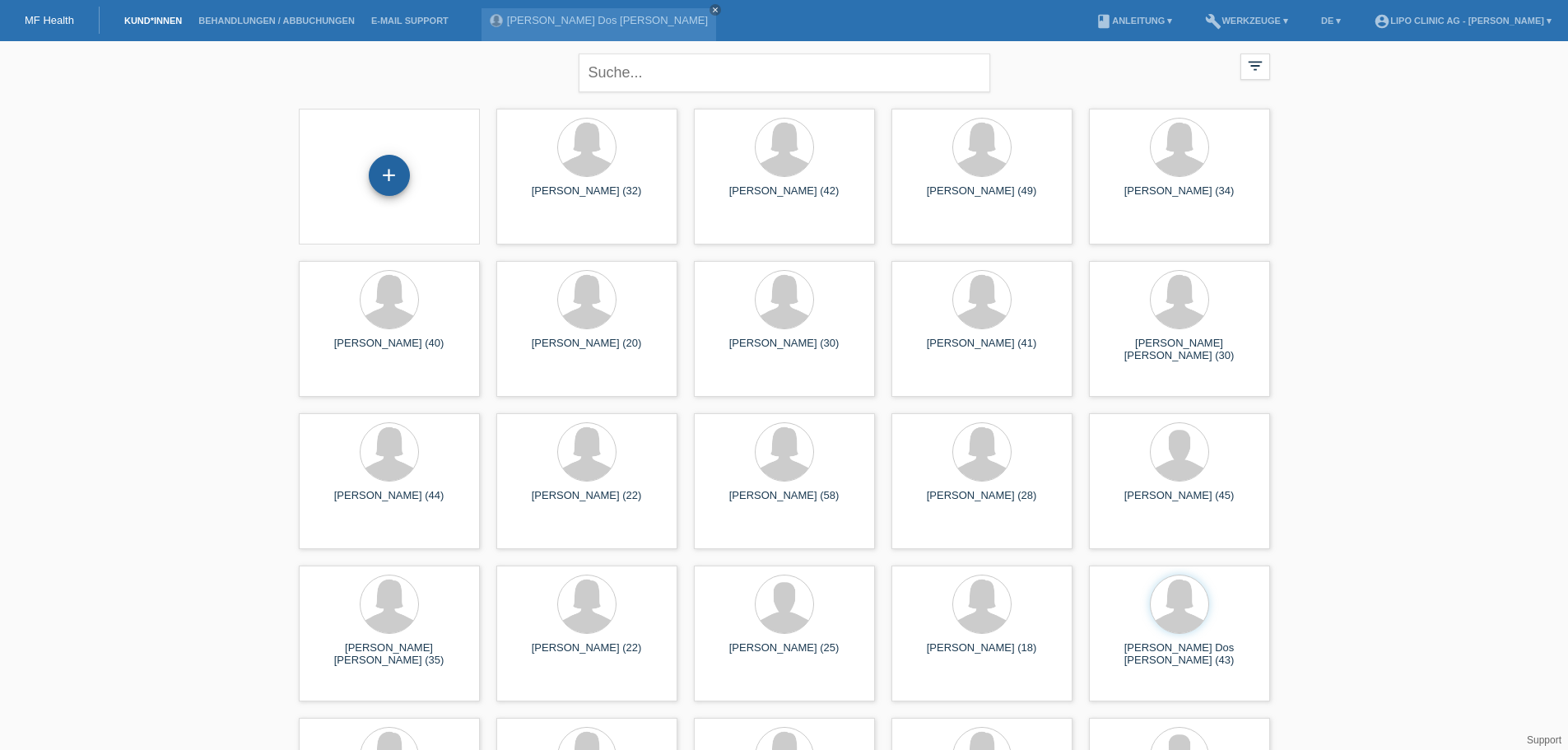
click at [401, 182] on div "+" at bounding box center [388, 174] width 41 height 41
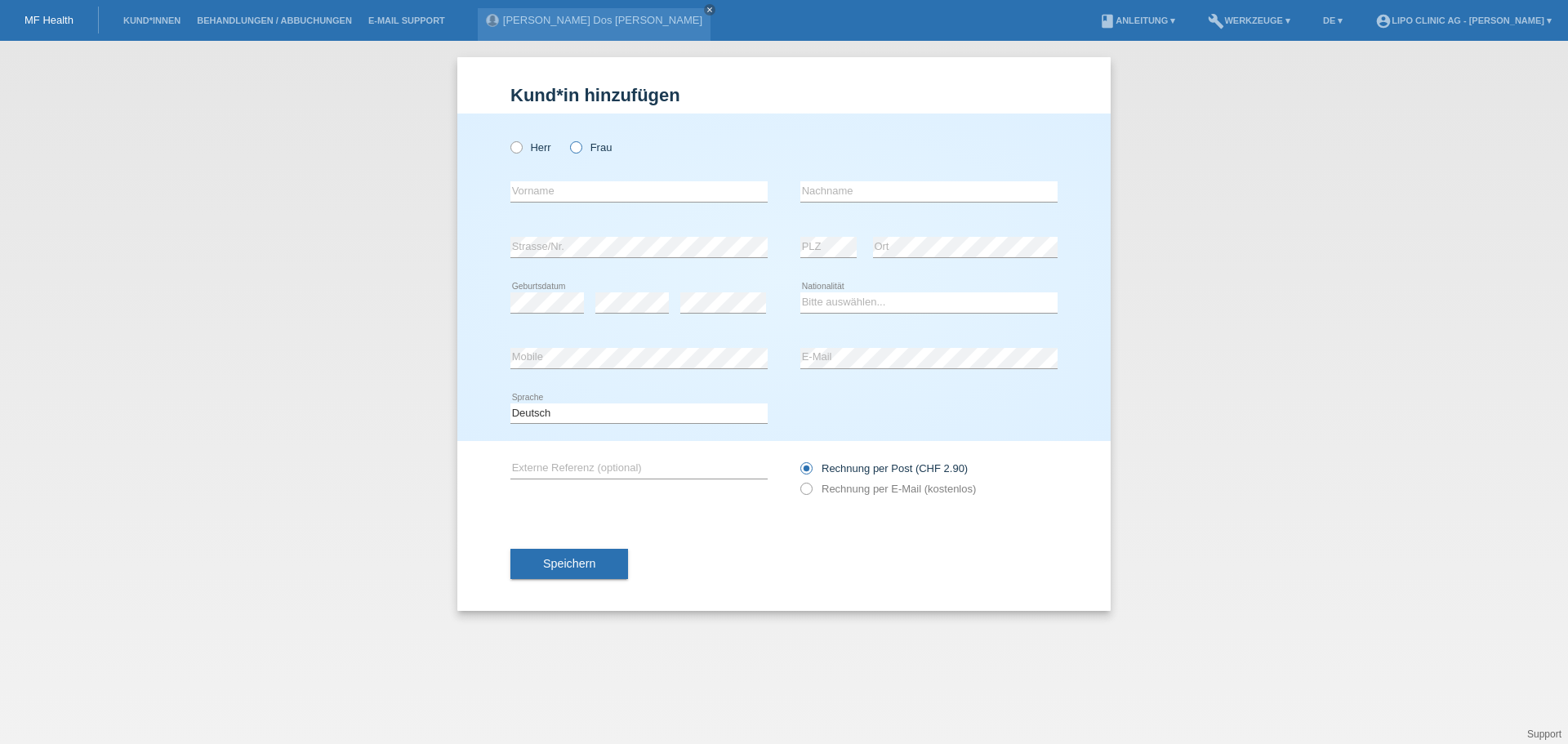
click at [567, 139] on icon at bounding box center [567, 139] width 0 height 0
click at [581, 150] on input "Frau" at bounding box center [575, 146] width 10 height 10
radio input "true"
click at [553, 190] on input "text" at bounding box center [639, 192] width 257 height 21
type input "L"
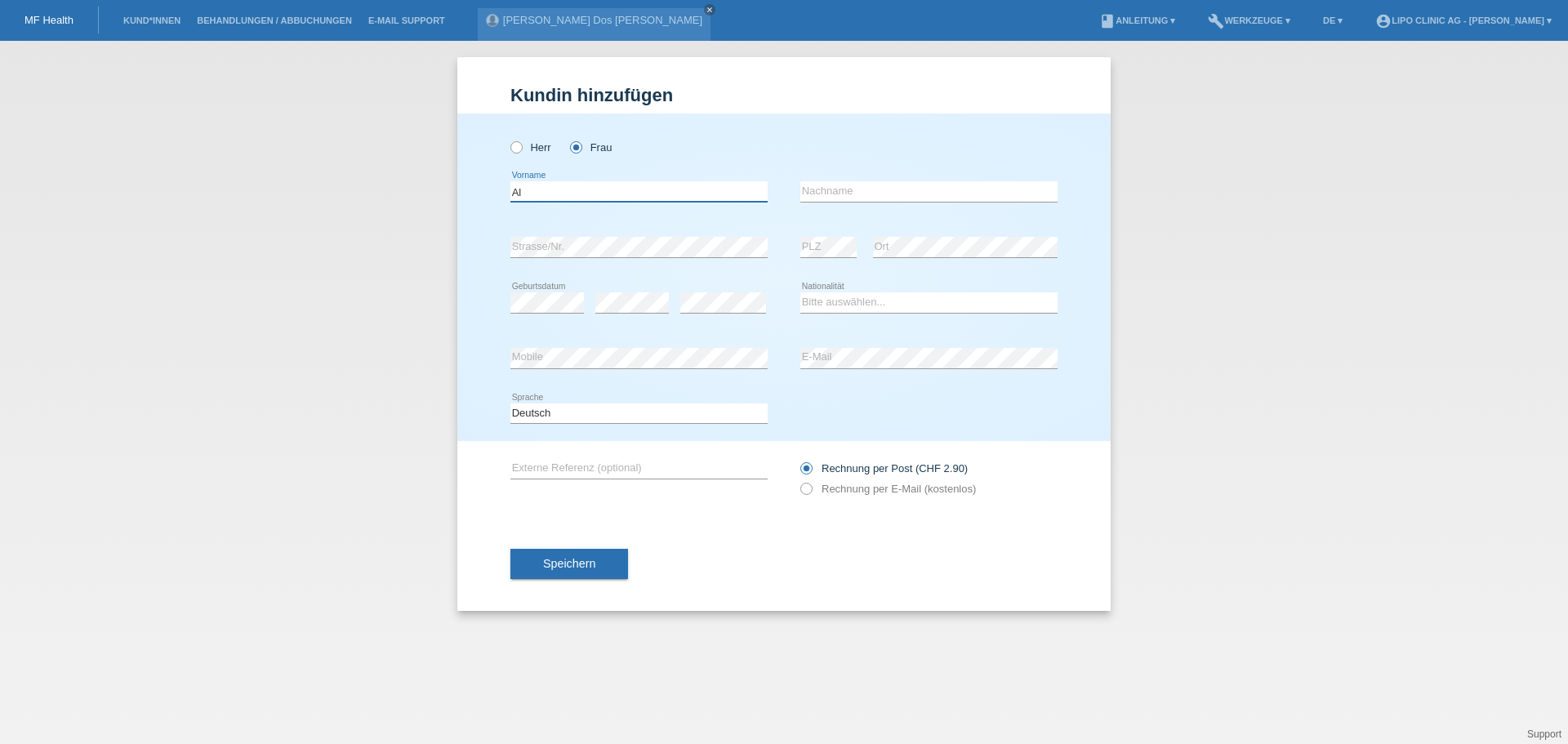
type input "A"
type input "Lora"
drag, startPoint x: 359, startPoint y: 207, endPoint x: 421, endPoint y: 214, distance: 62.4
click at [359, 207] on div "Kund*in hinzufügen Kunde hinzufügen Kundin hinzufügen Herr Frau Lora error Vorn…" at bounding box center [784, 392] width 1568 height 703
click at [865, 196] on input "text" at bounding box center [929, 192] width 257 height 21
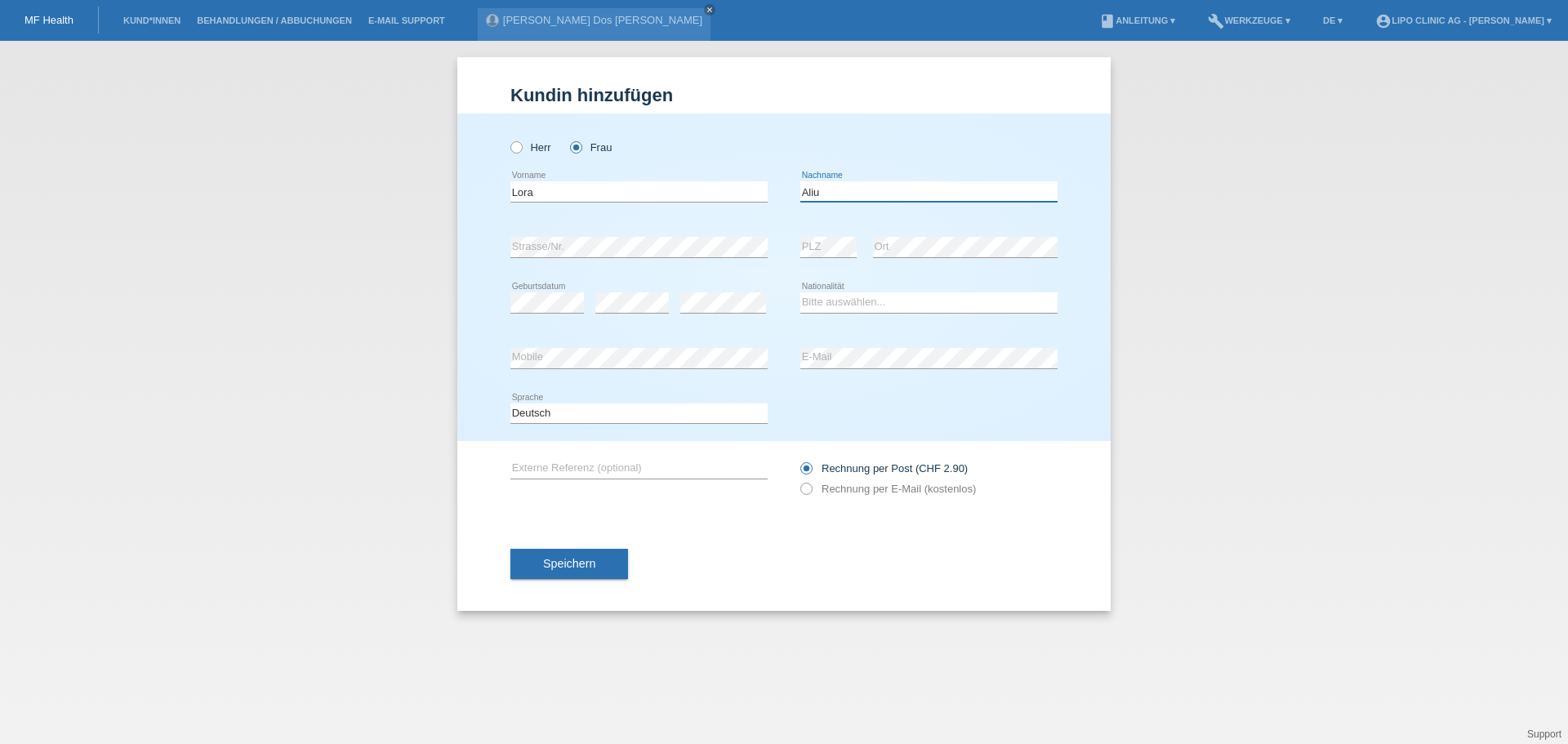
type input "Aliu"
click at [833, 303] on select "Bitte auswählen... [GEOGRAPHIC_DATA] [GEOGRAPHIC_DATA] [GEOGRAPHIC_DATA] [GEOGR…" at bounding box center [929, 302] width 257 height 20
